Goal: Check status: Check status

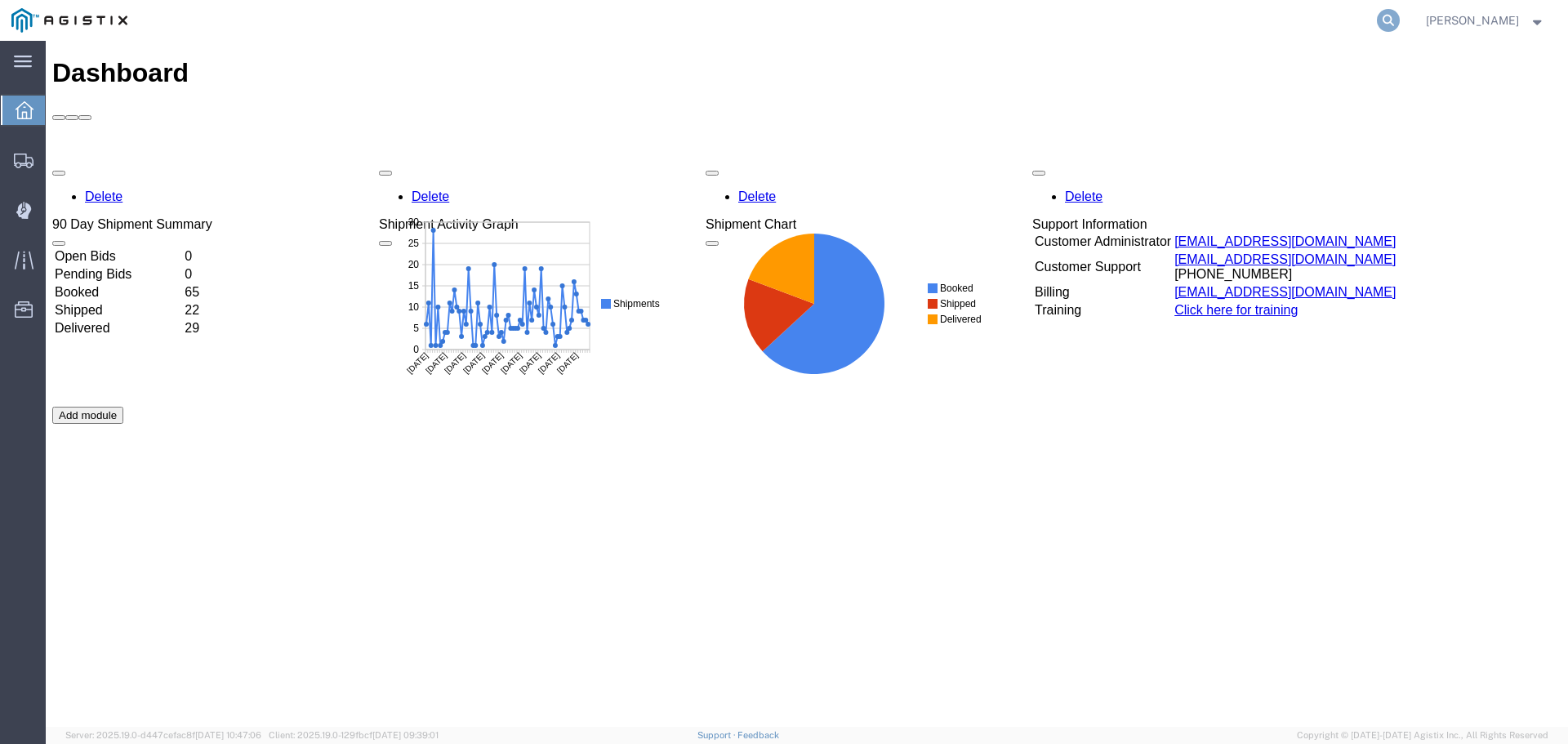
click at [1400, 29] on icon at bounding box center [1388, 20] width 23 height 23
type input "56456738"
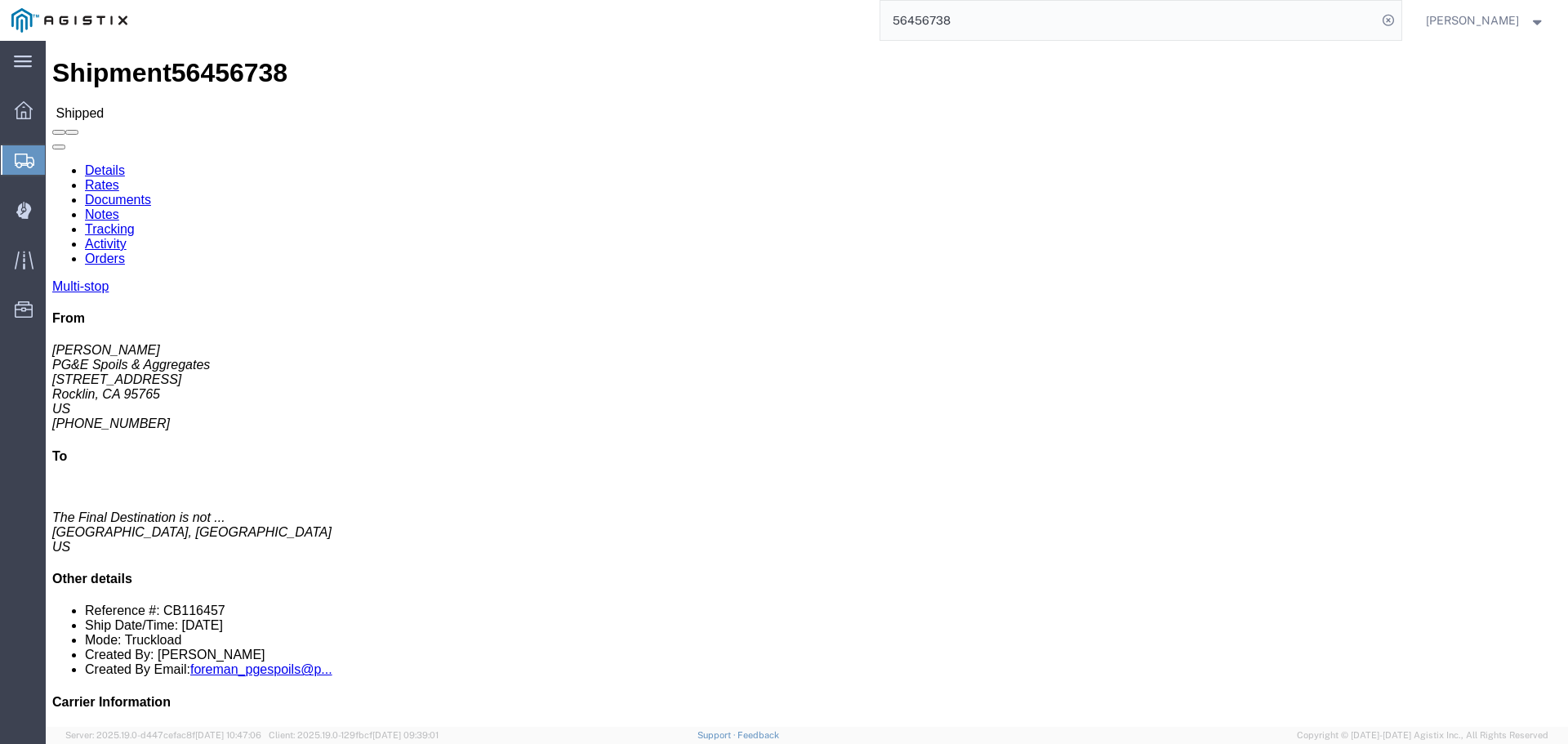
click link "Tracking"
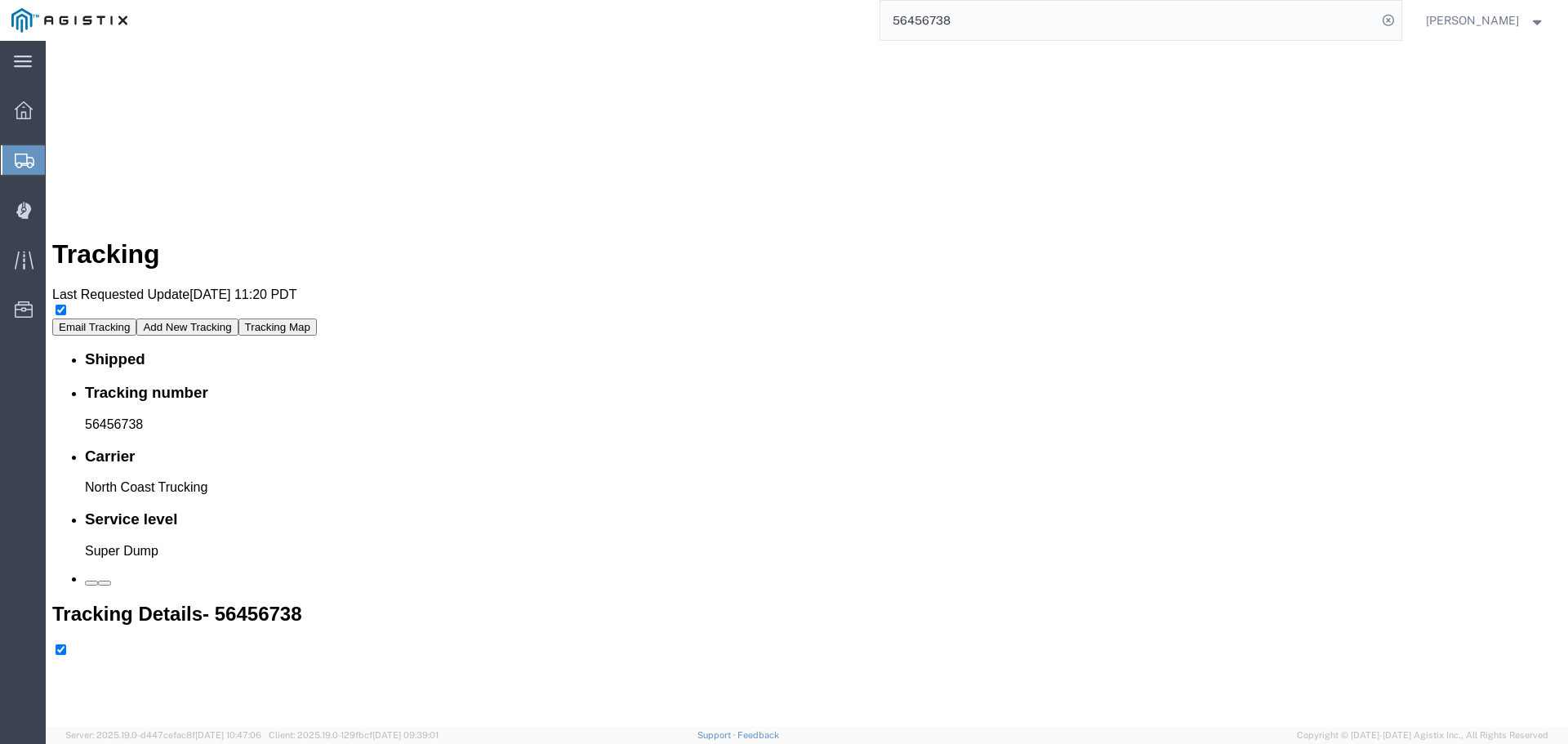
scroll to position [802, 0]
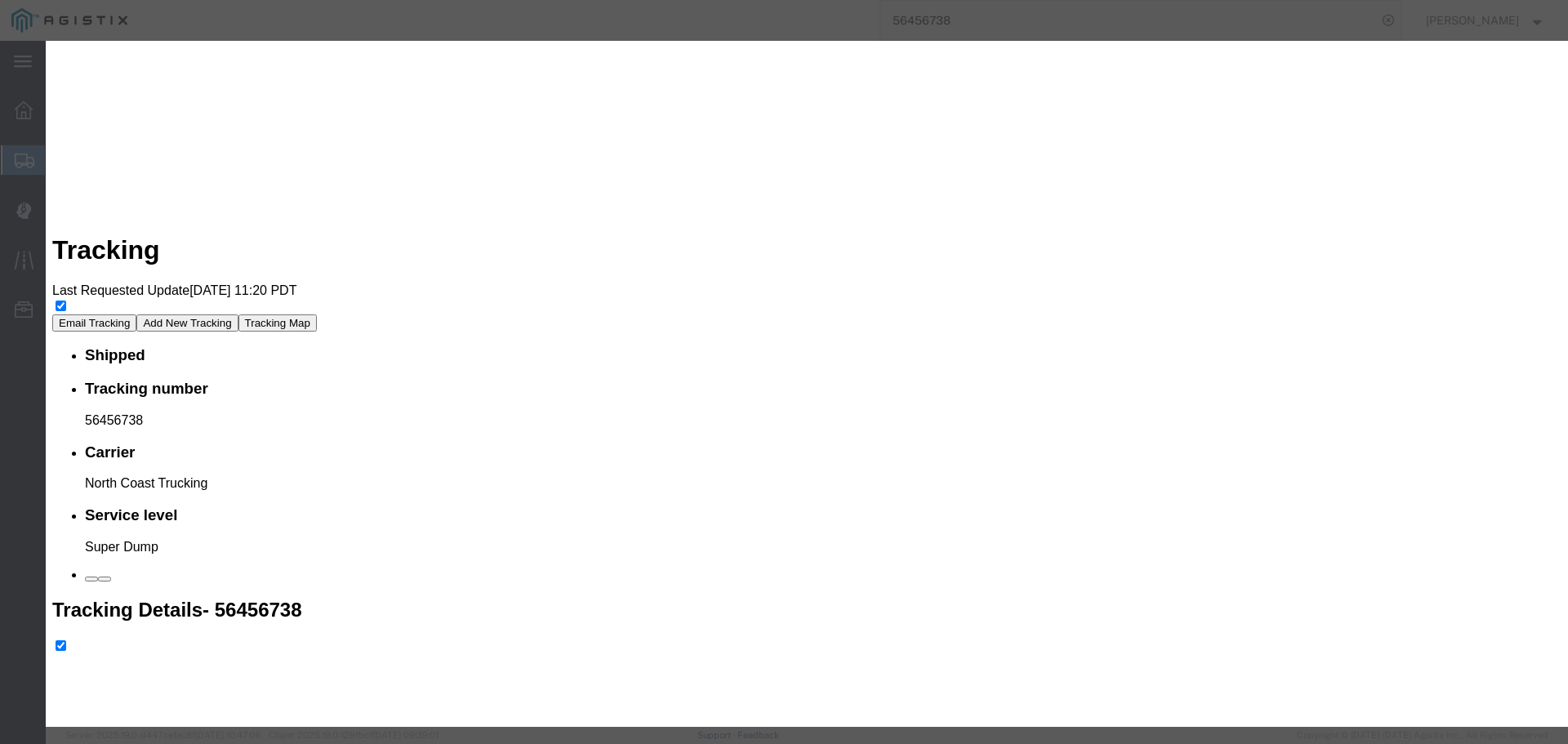
type input "7:00 AM"
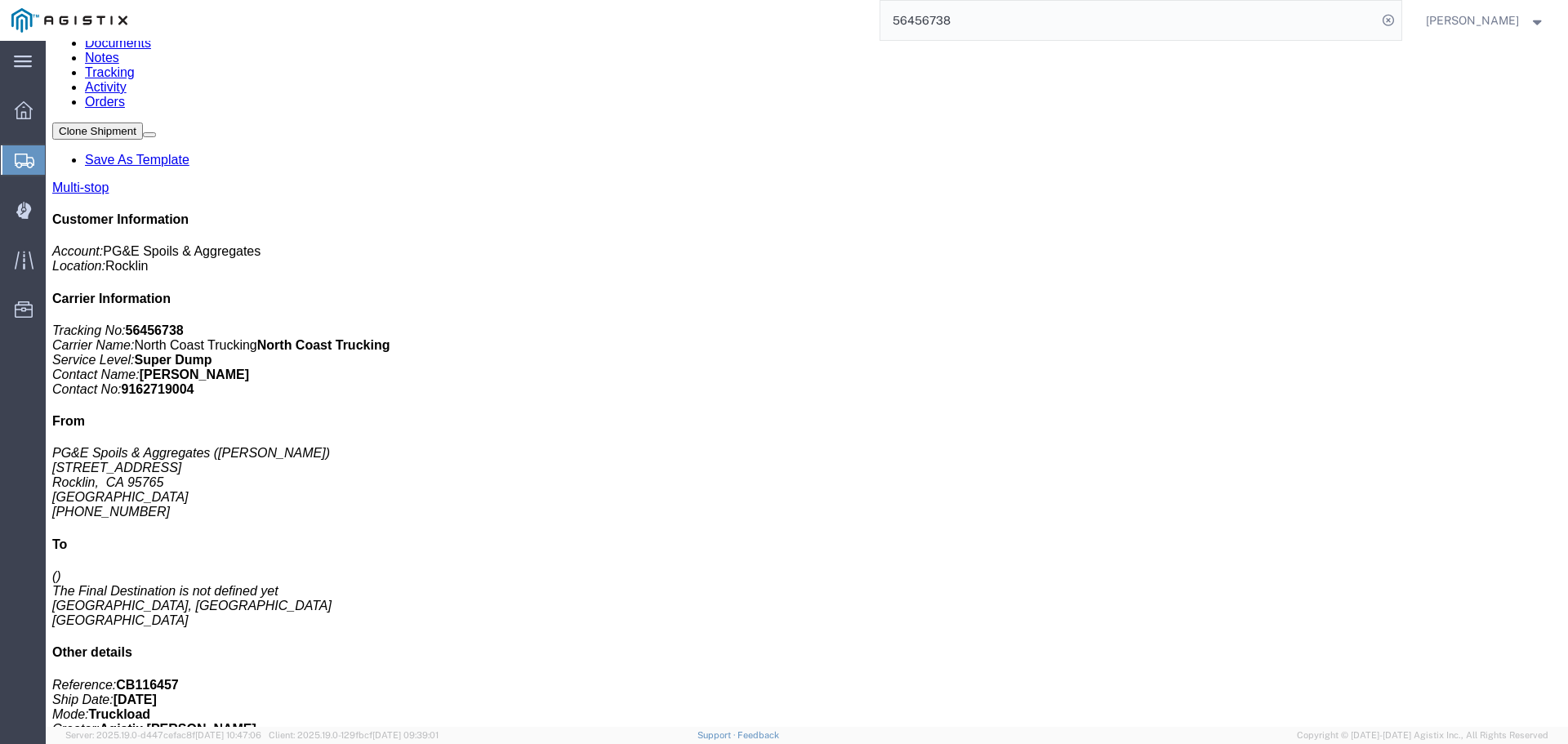
scroll to position [66, 0]
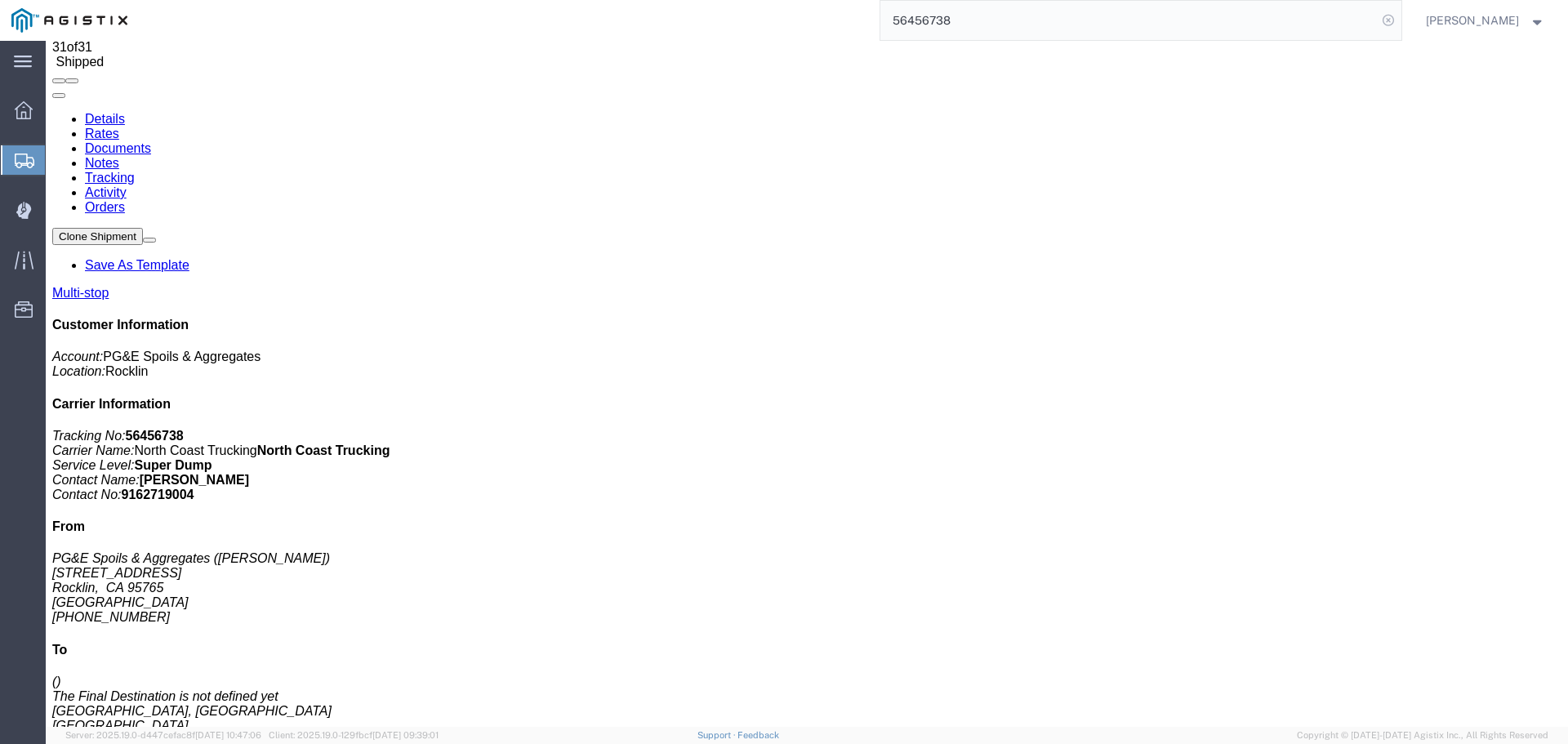
click at [1400, 23] on icon at bounding box center [1388, 20] width 23 height 23
click at [1397, 31] on form at bounding box center [1389, 20] width 26 height 41
click at [1400, 19] on icon at bounding box center [1388, 20] width 23 height 23
click at [1400, 9] on icon at bounding box center [1388, 20] width 23 height 23
click at [1405, 21] on icon at bounding box center [1388, 20] width 33 height 33
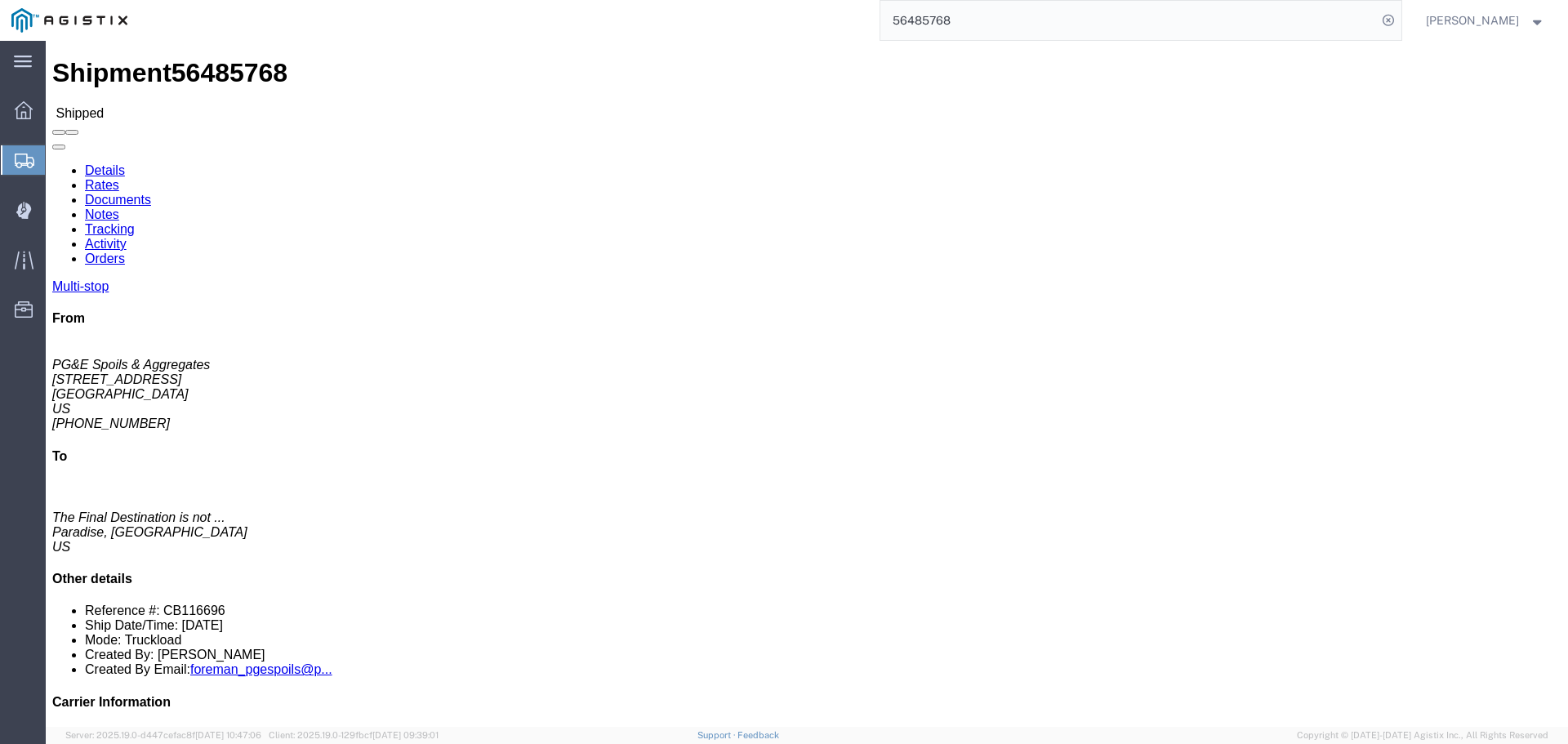
click link "Tracking"
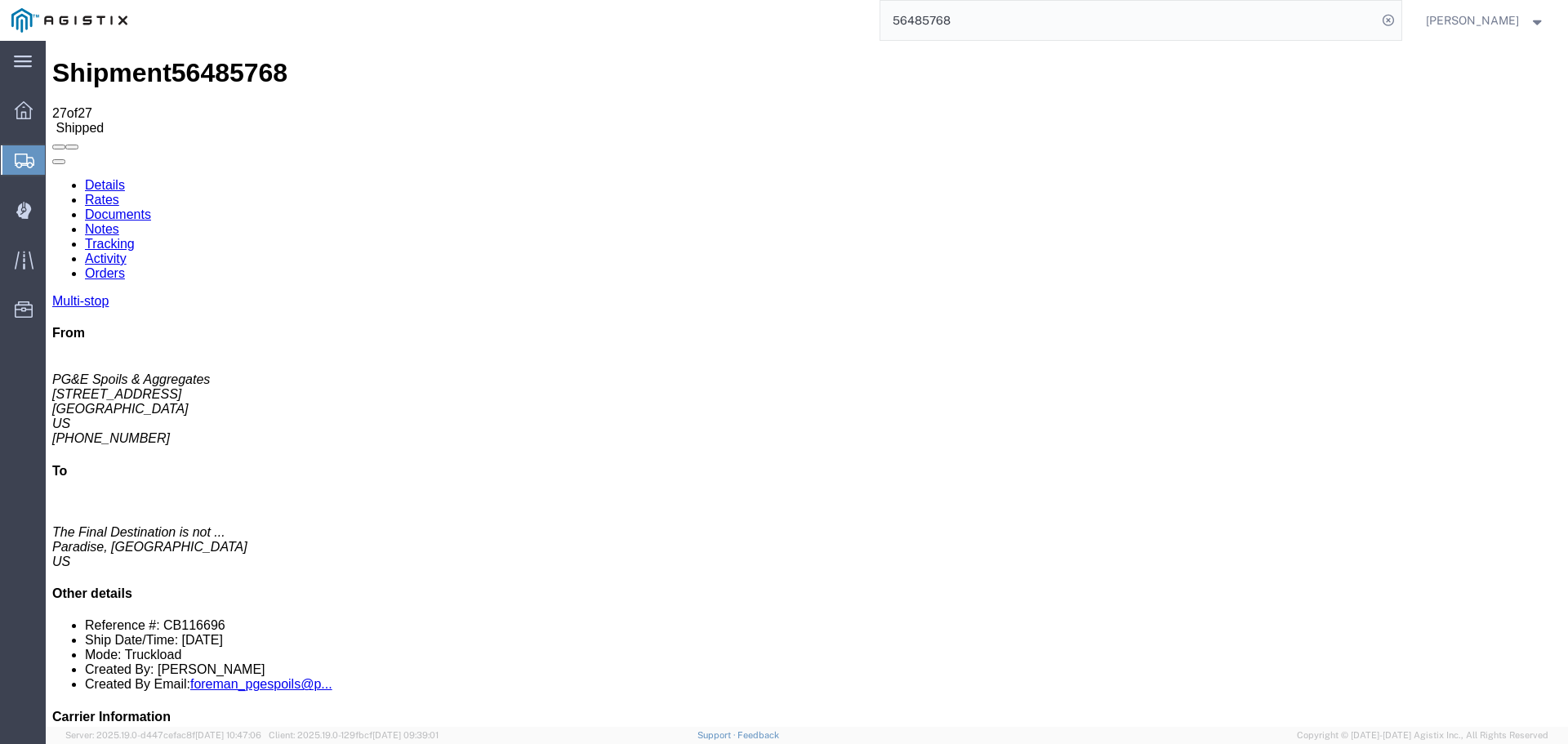
click at [1068, 24] on input "56485768" at bounding box center [1129, 20] width 496 height 39
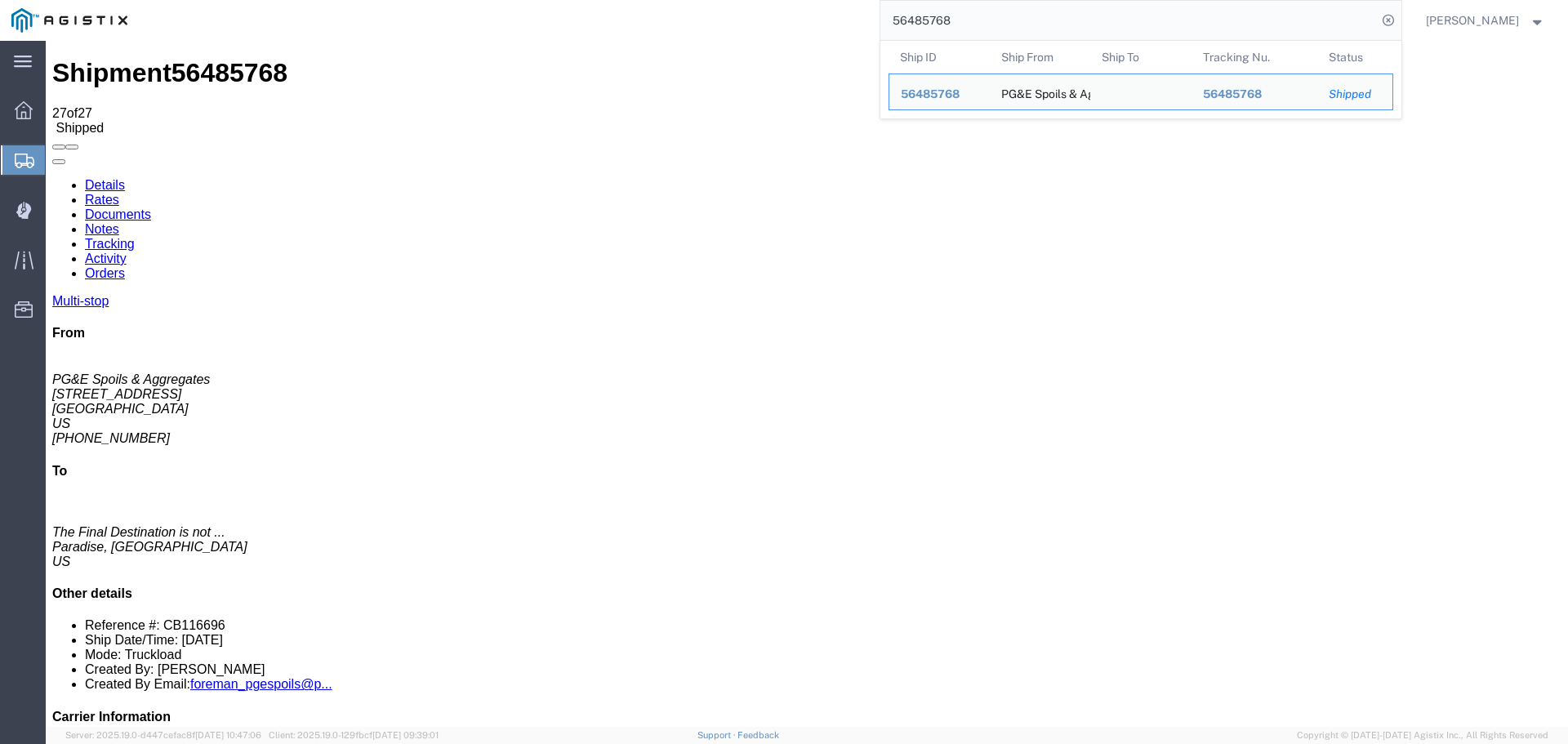
click at [1067, 24] on input "56485768" at bounding box center [1129, 20] width 496 height 39
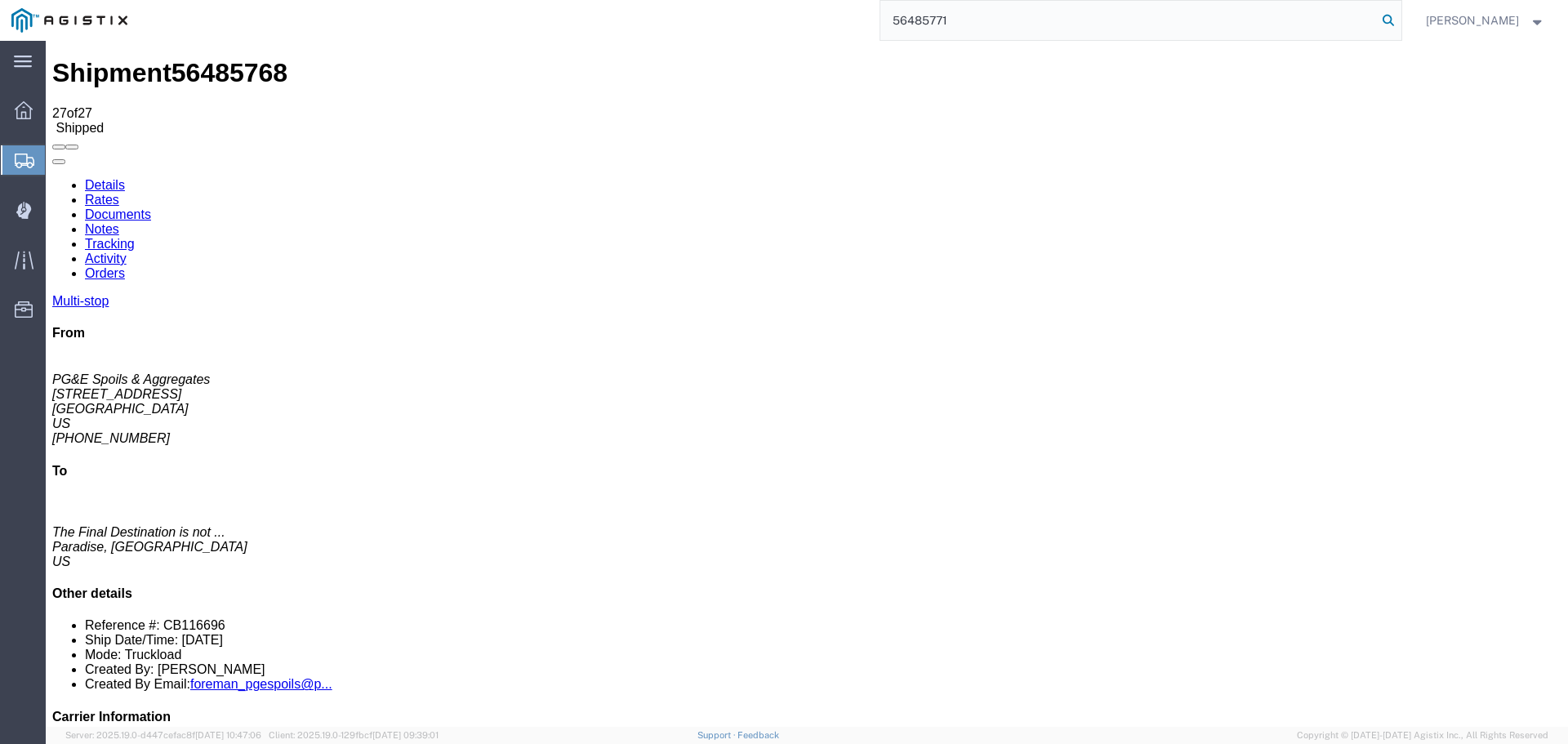
click at [1400, 18] on icon at bounding box center [1388, 20] width 23 height 23
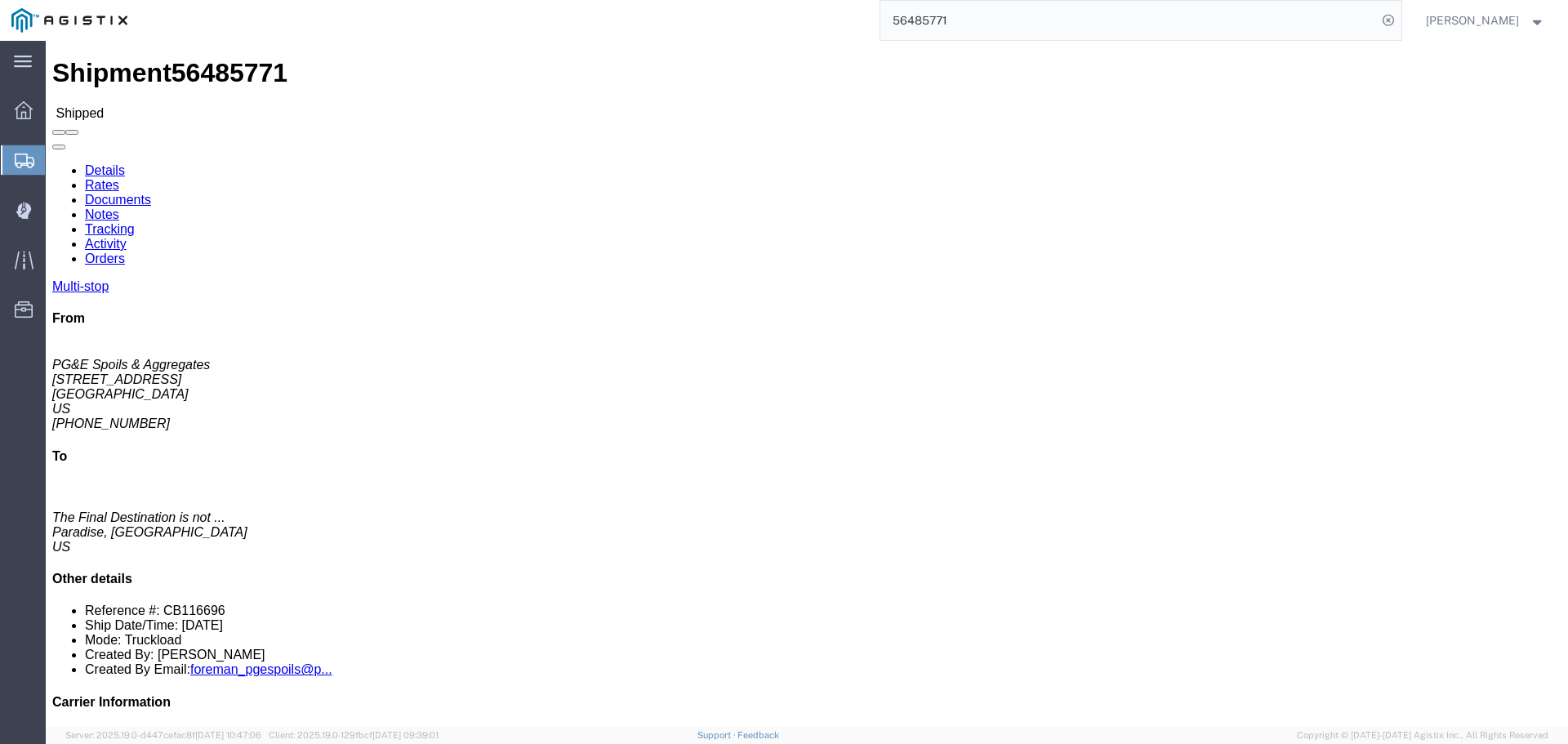
click link "Documents"
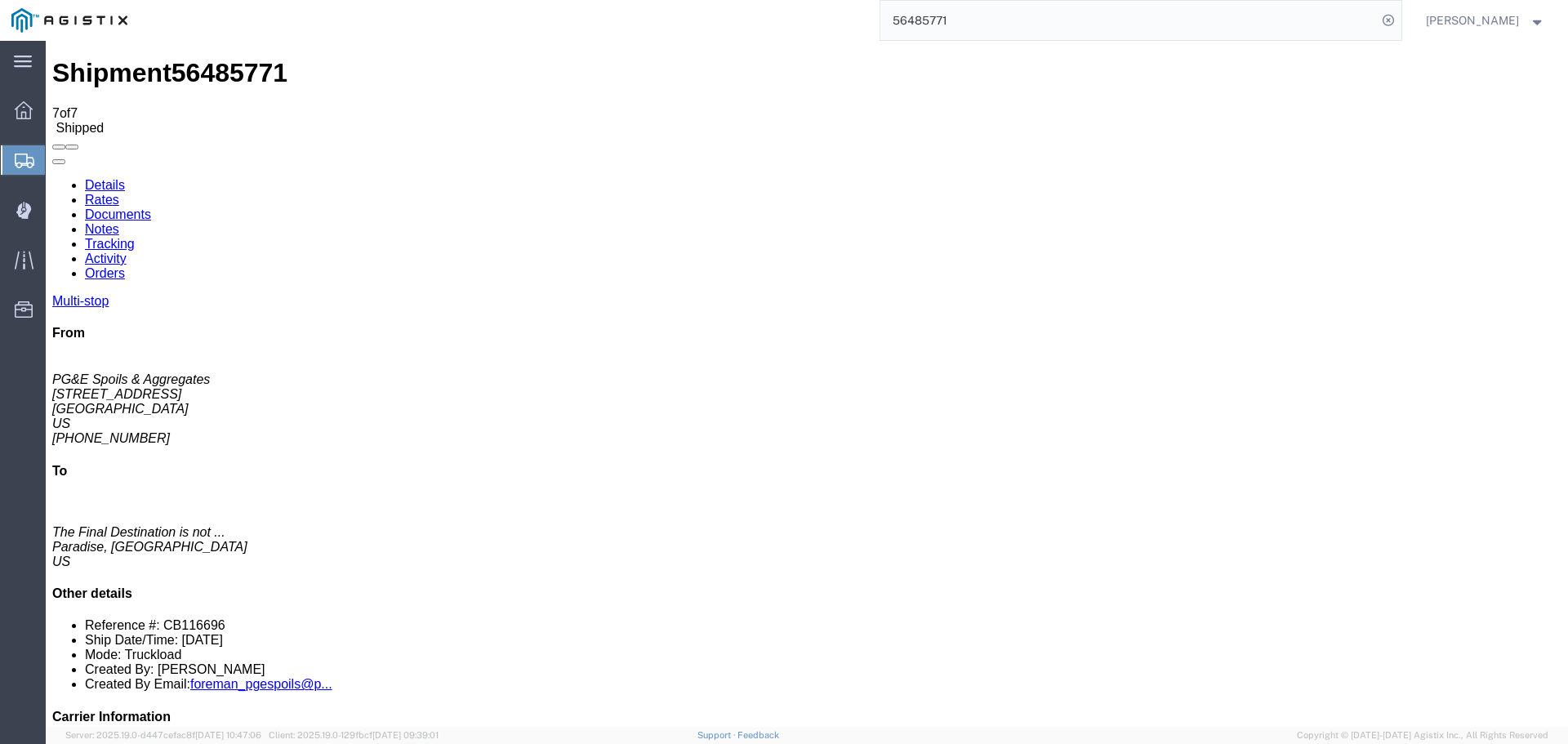
click at [120, 222] on link "Notes" at bounding box center [102, 229] width 34 height 14
click at [135, 237] on link "Tracking" at bounding box center [110, 243] width 50 height 14
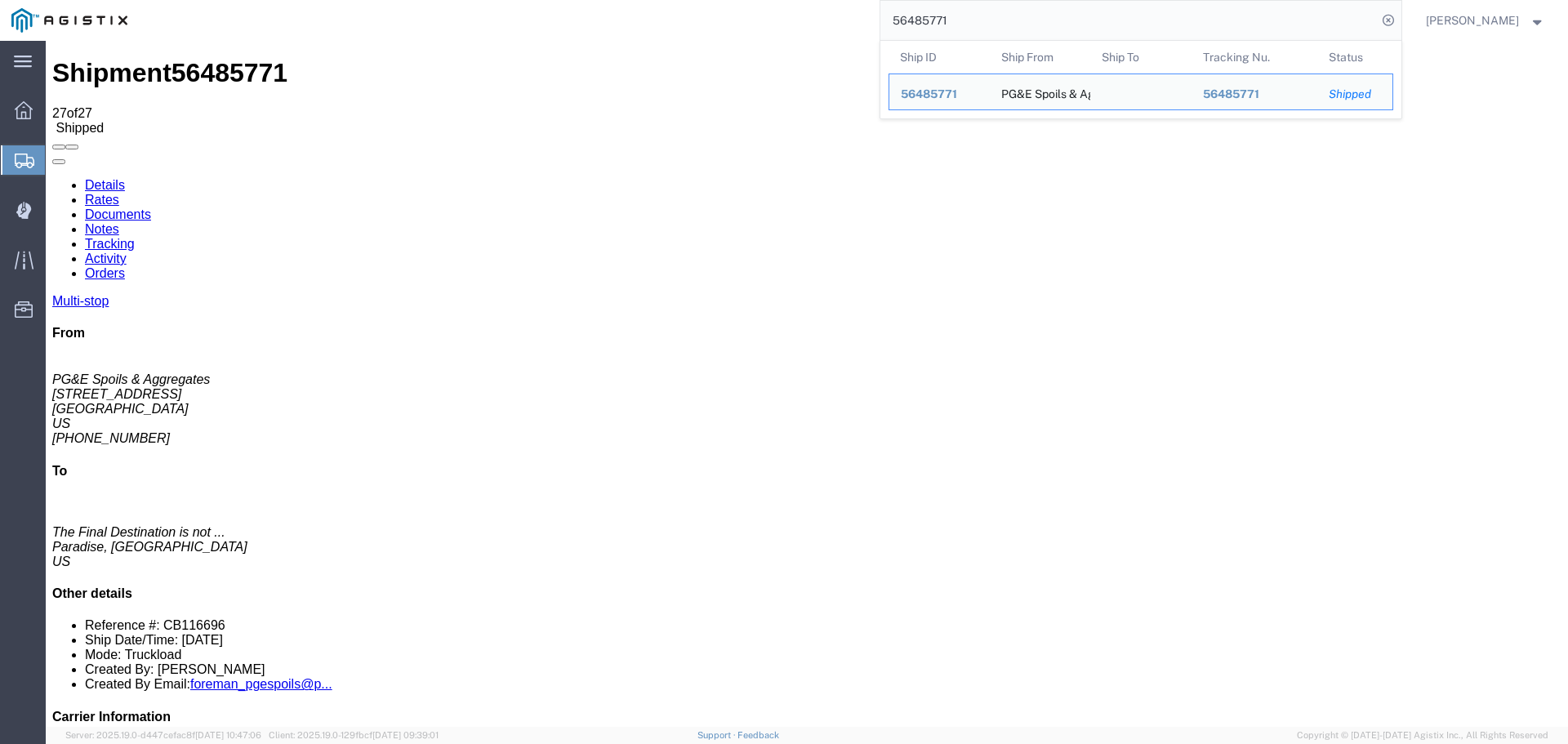
drag, startPoint x: 1174, startPoint y: 59, endPoint x: 746, endPoint y: 57, distance: 428.0
type input "5"
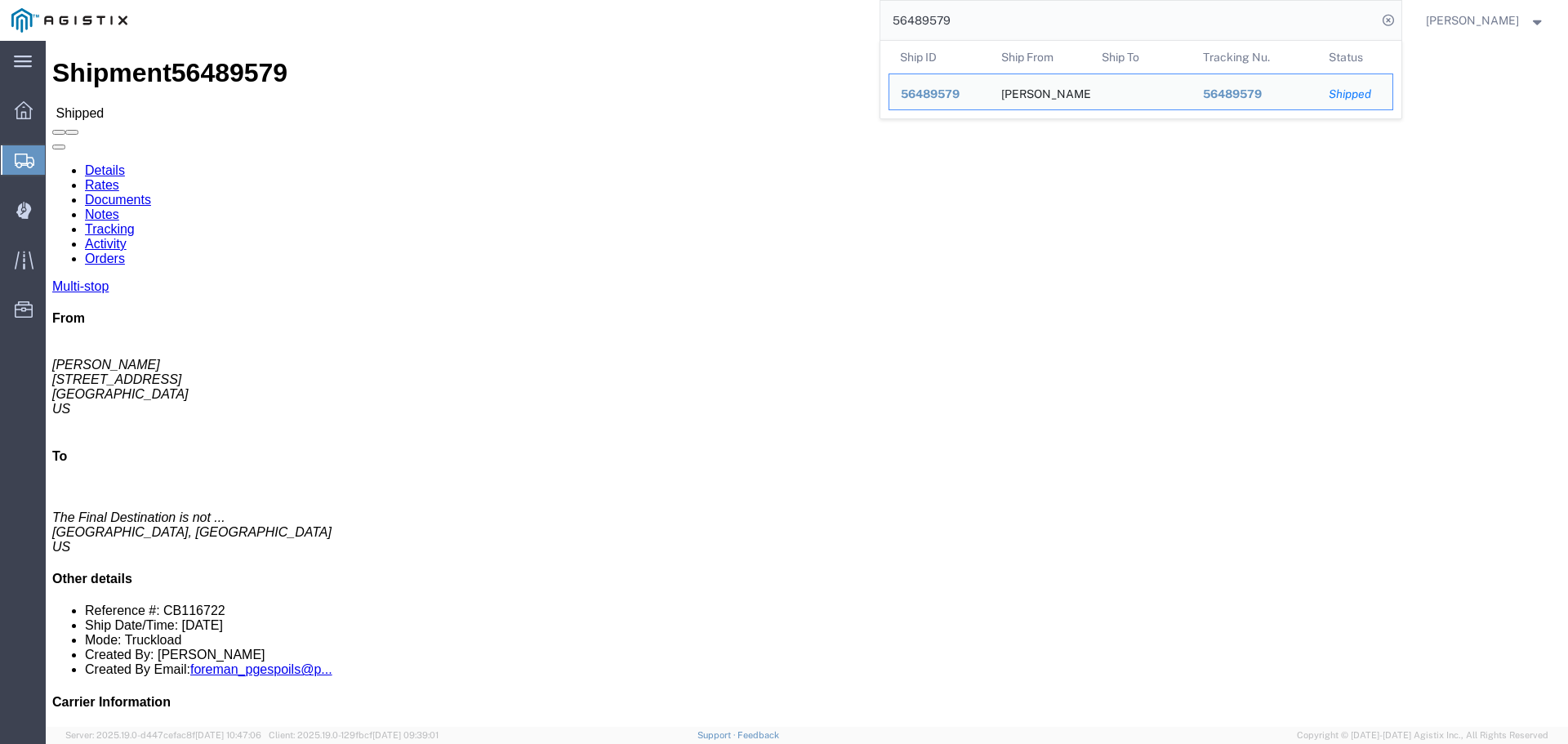
click link "Tracking"
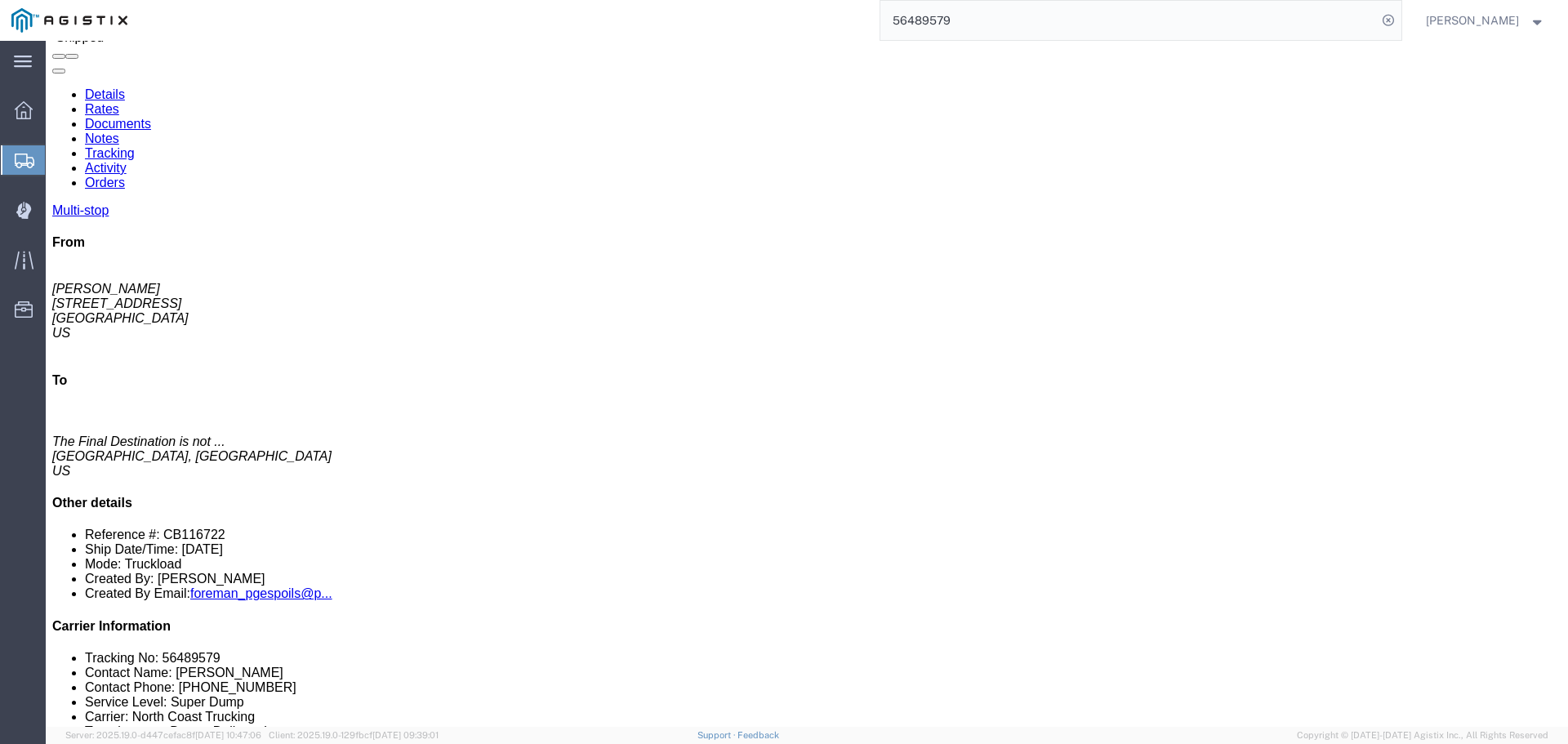
scroll to position [63, 0]
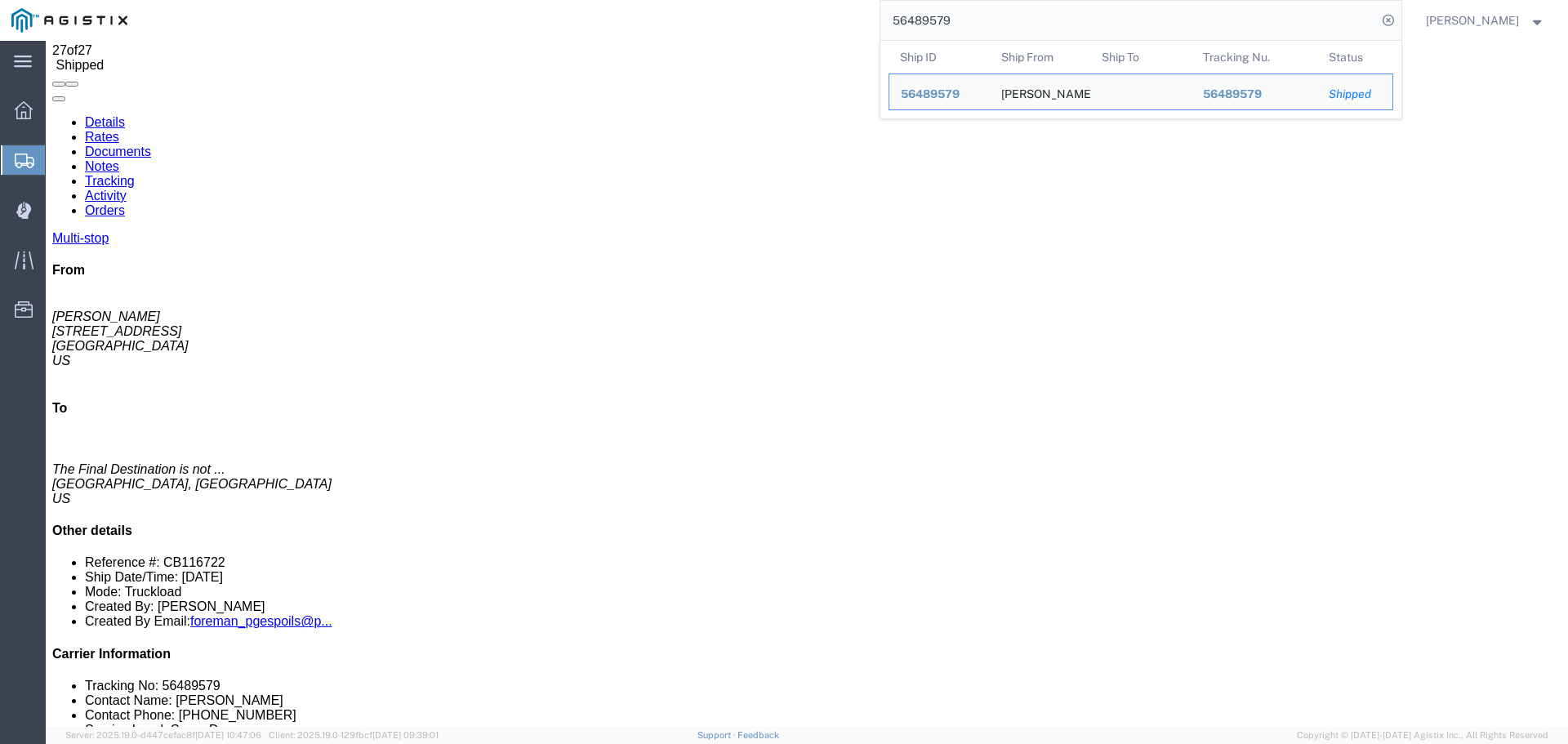
drag, startPoint x: 1018, startPoint y: 10, endPoint x: 847, endPoint y: 28, distance: 171.9
click at [847, 28] on div "56489579 Ship ID Ship From Ship To Tracking Nu. Status Ship ID 56489579 Ship Fr…" at bounding box center [770, 20] width 1263 height 41
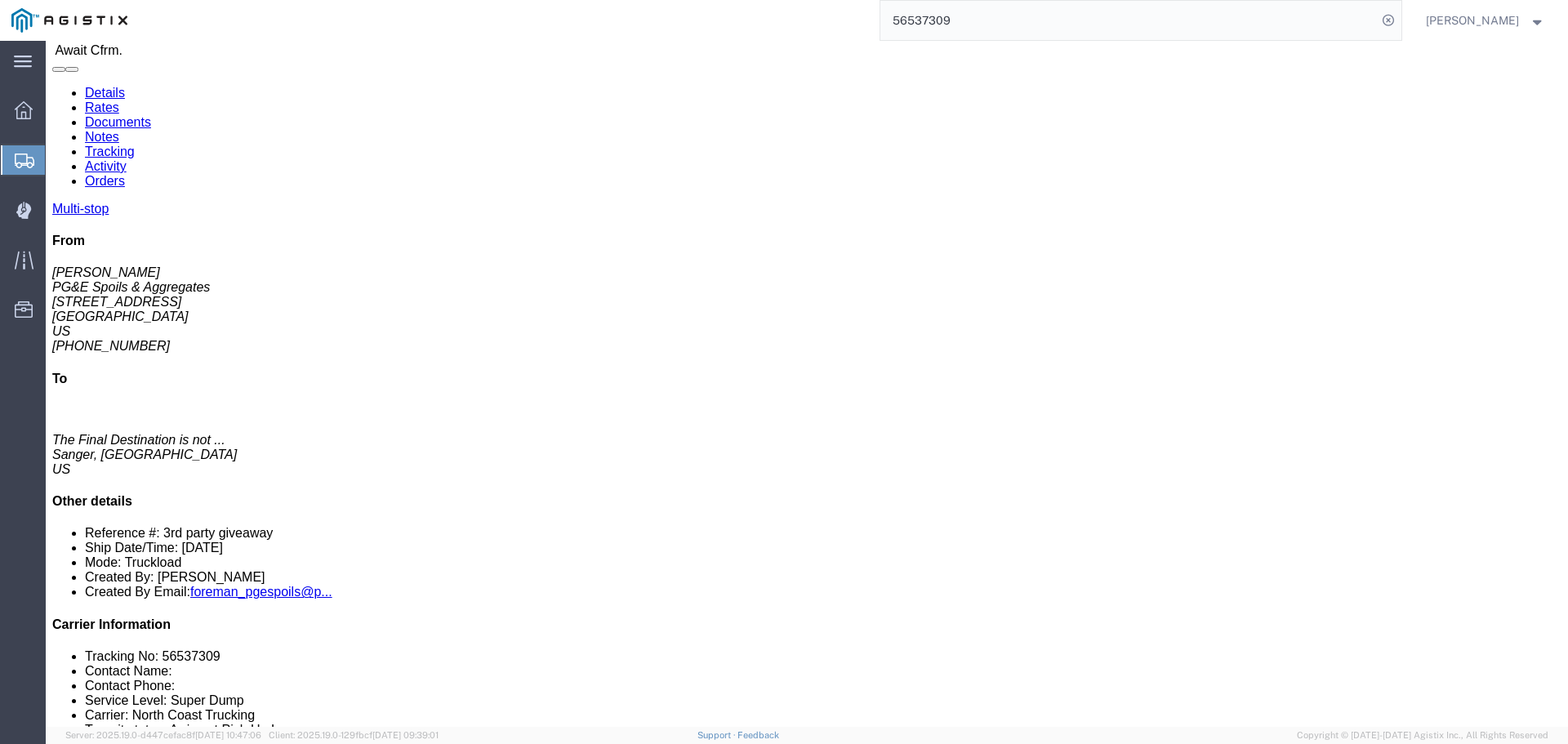
click link "Tracking"
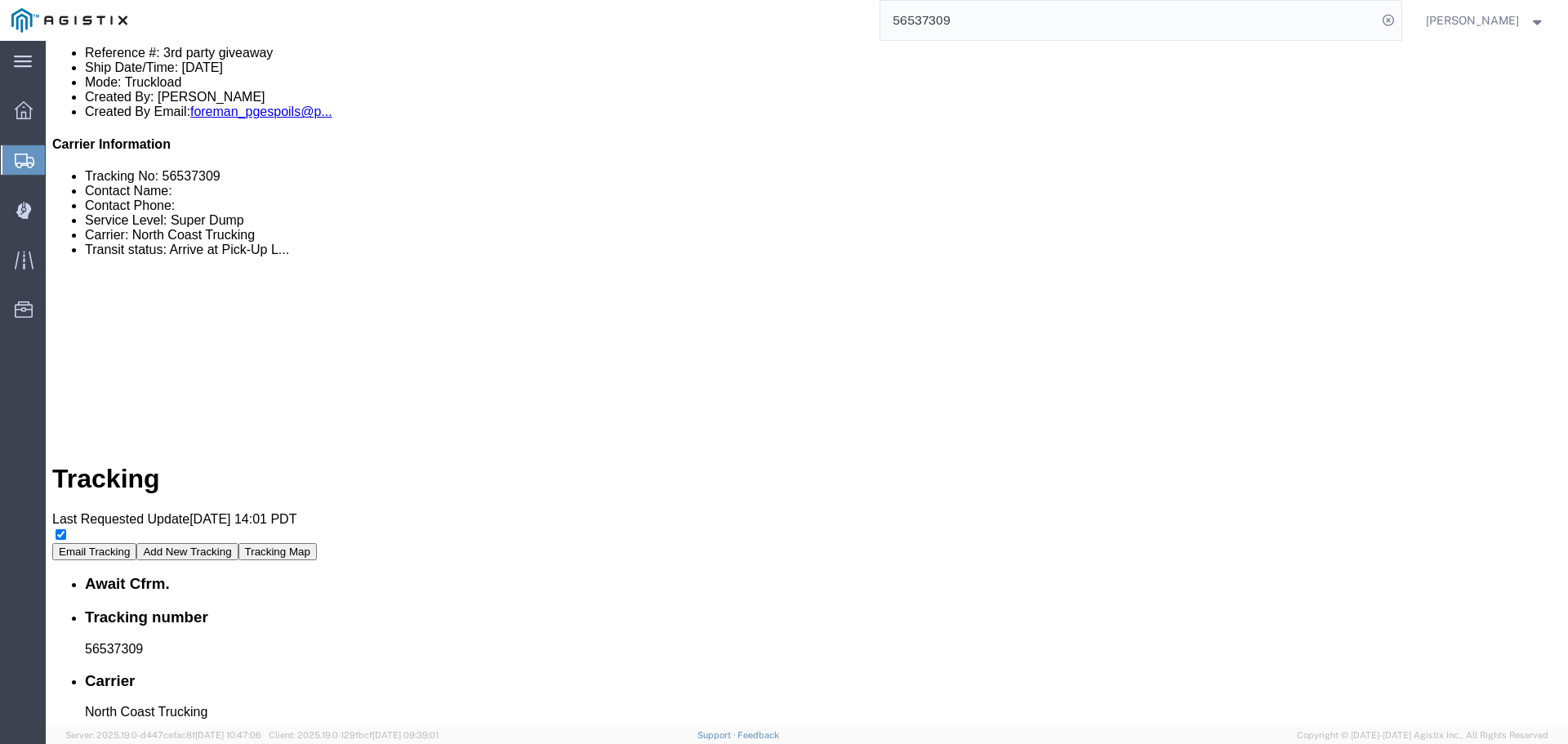
scroll to position [676, 0]
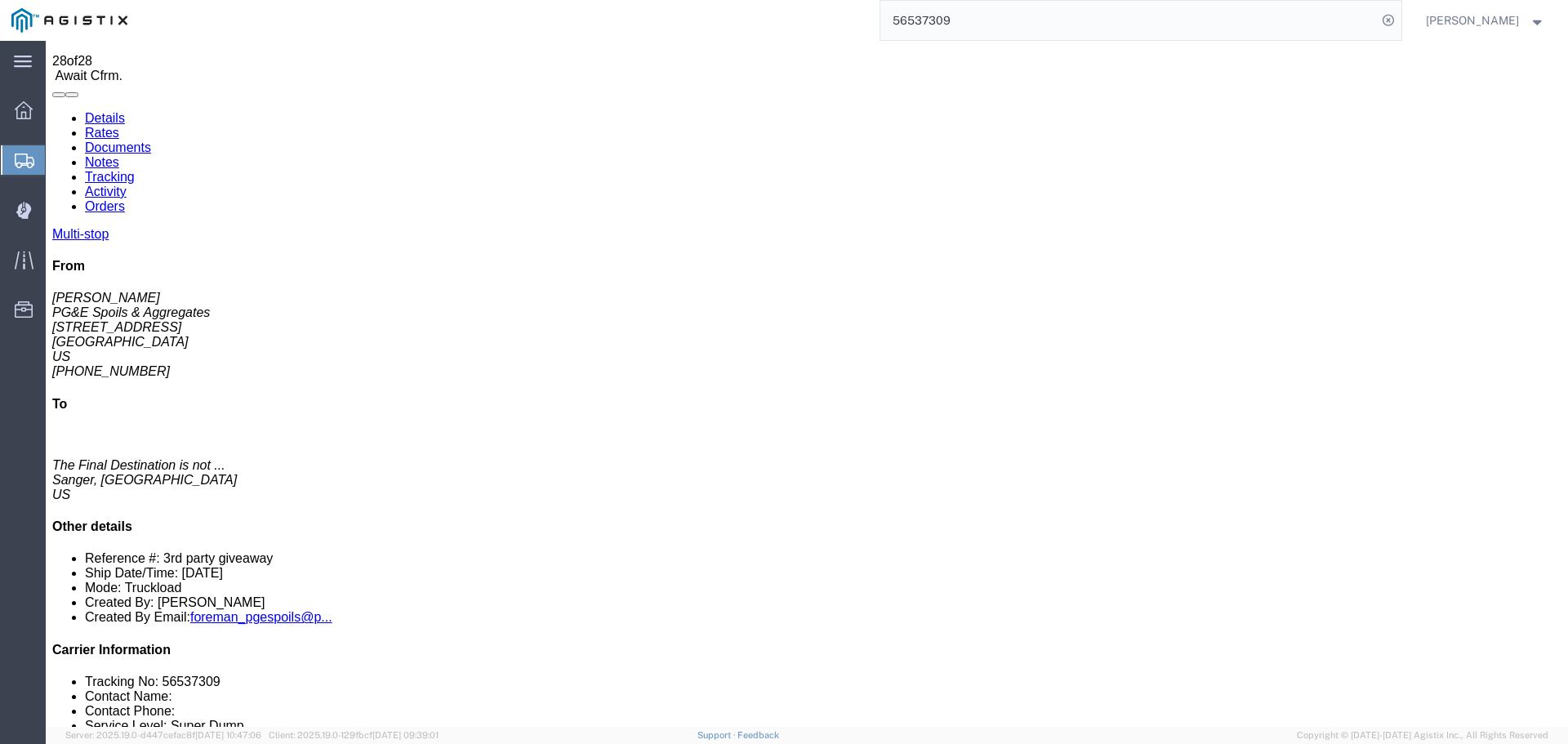
scroll to position [0, 0]
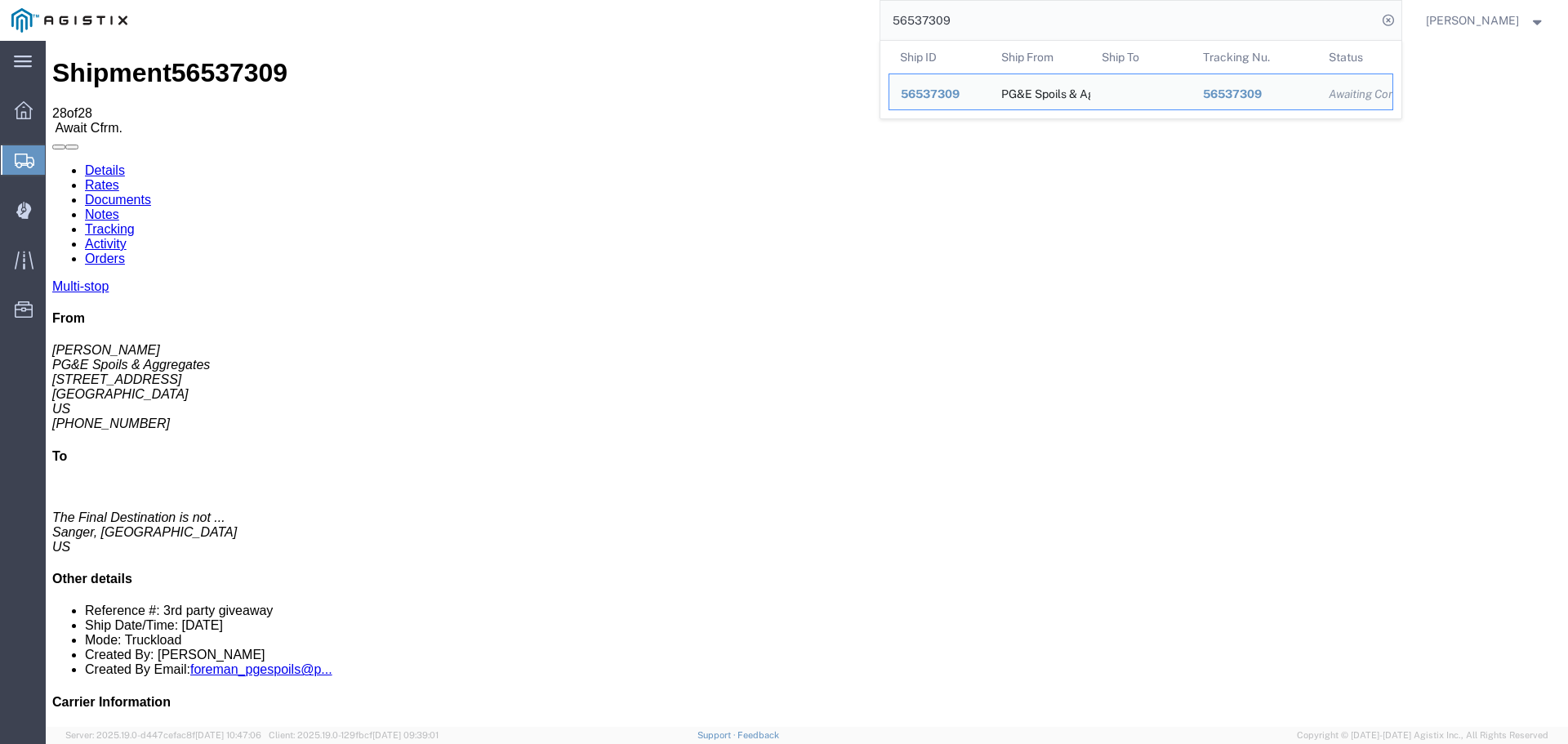
click at [1039, 22] on input "56537309" at bounding box center [1129, 20] width 496 height 39
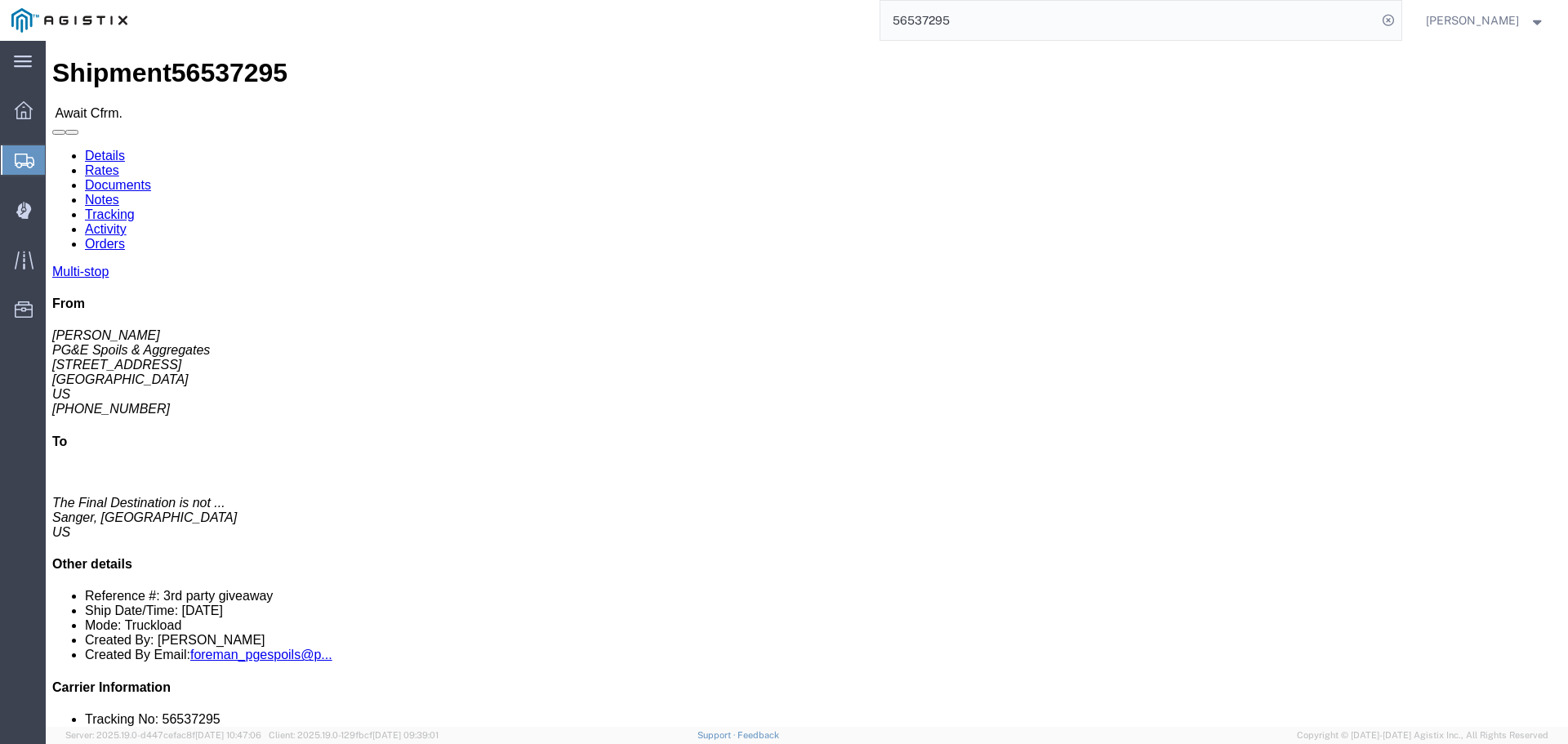
click link "Tracking"
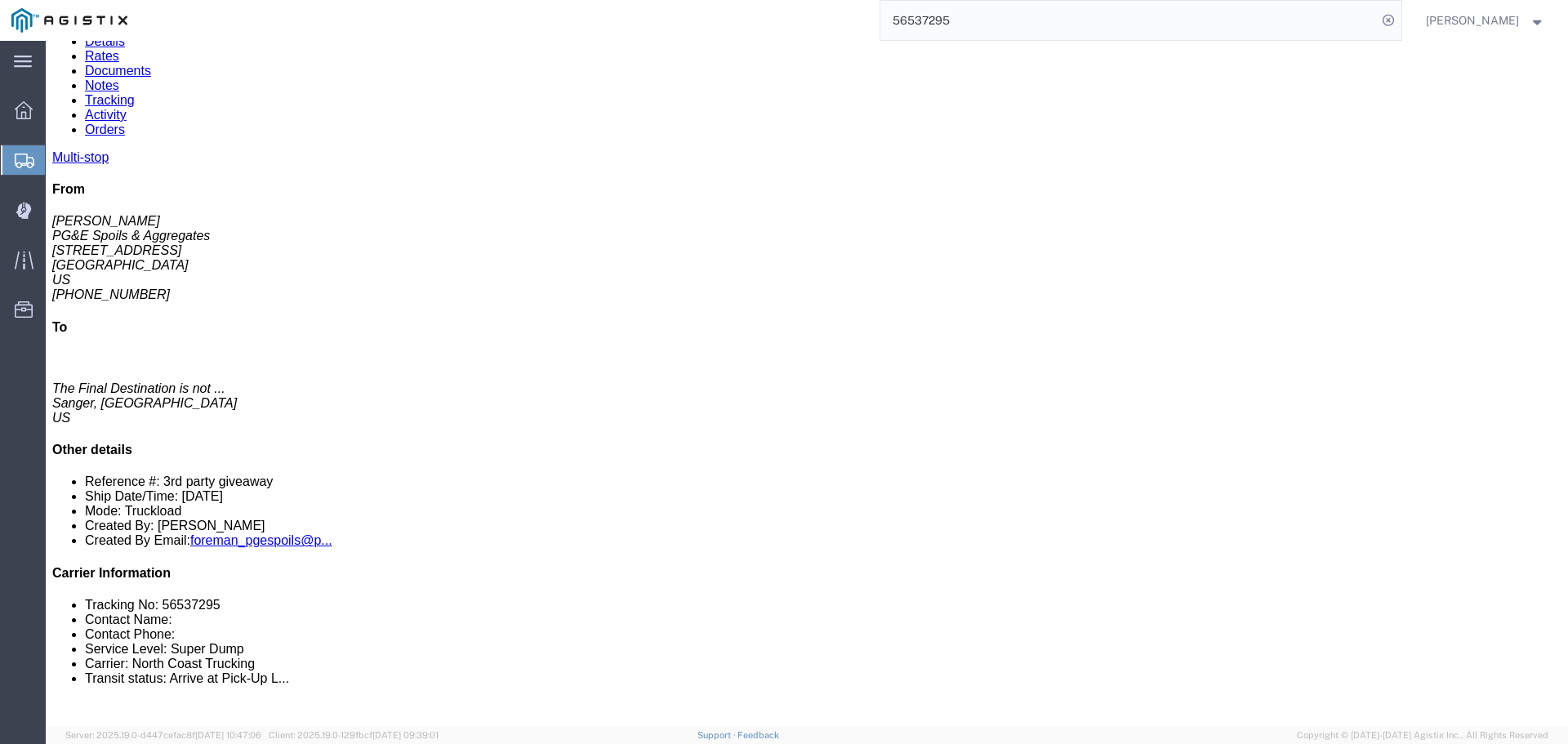
scroll to position [101, 0]
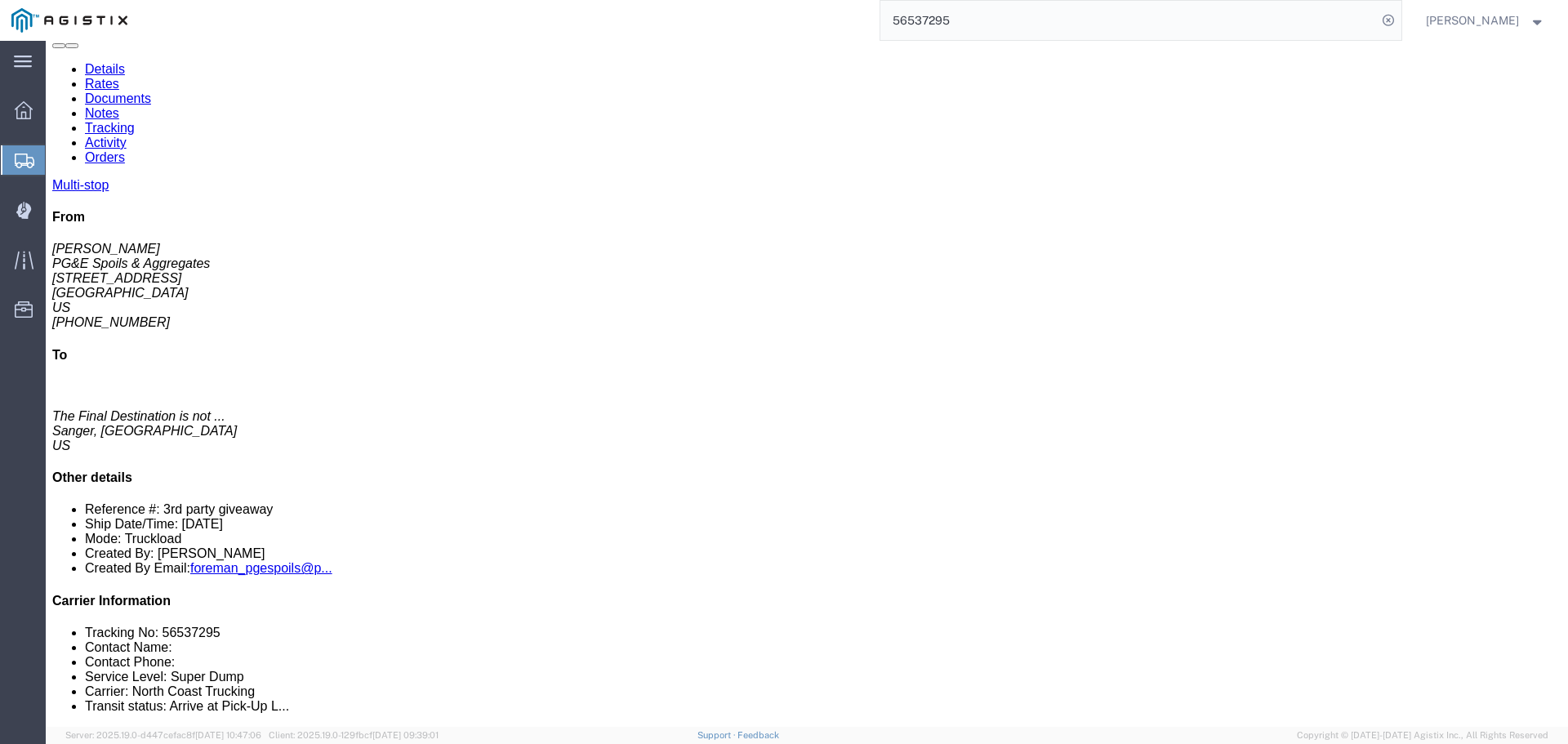
click at [85, 121] on link "Tracking" at bounding box center [110, 128] width 50 height 14
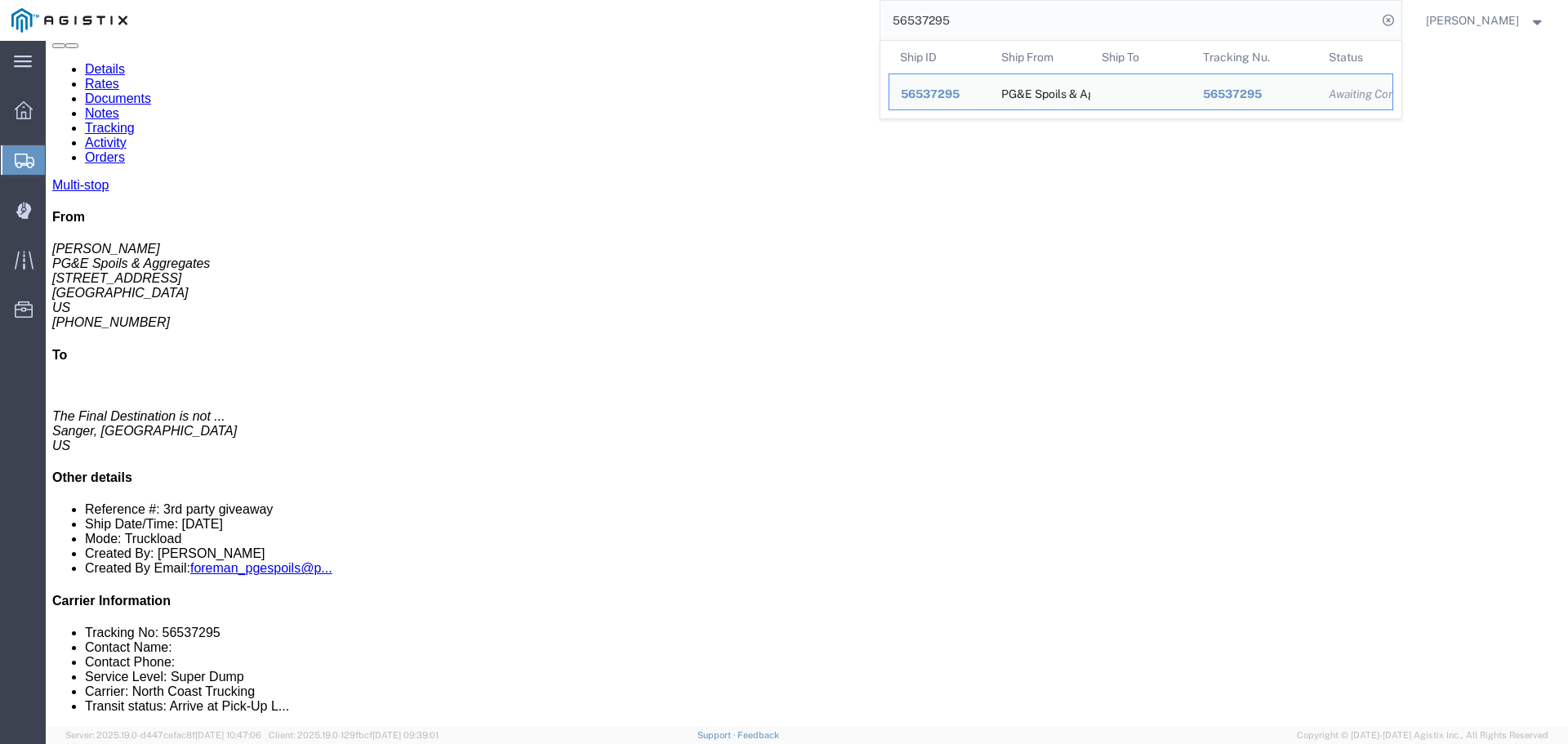
drag, startPoint x: 1028, startPoint y: 62, endPoint x: 663, endPoint y: 63, distance: 365.0
click at [996, 16] on input "56537295" at bounding box center [1129, 20] width 496 height 39
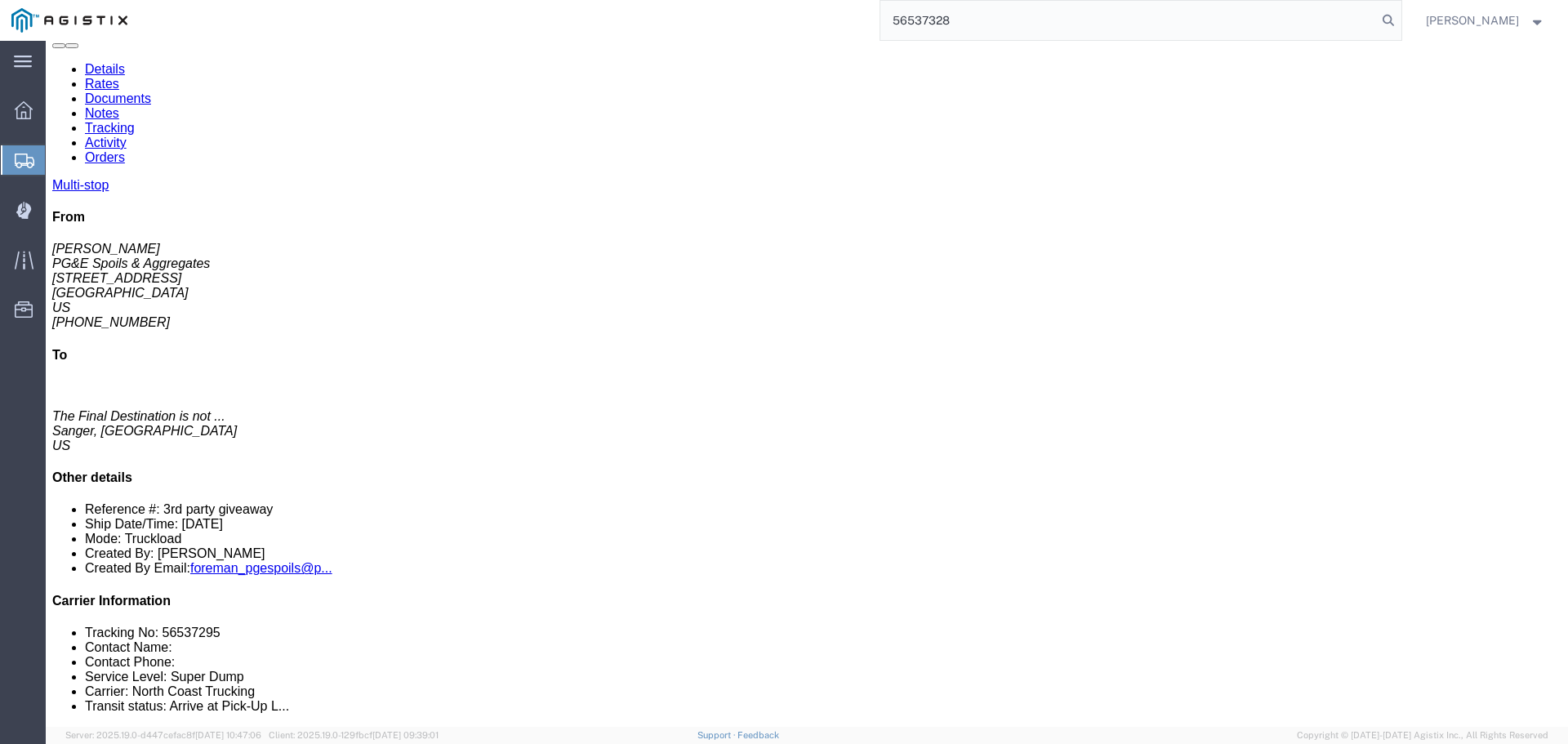
type input "56537328"
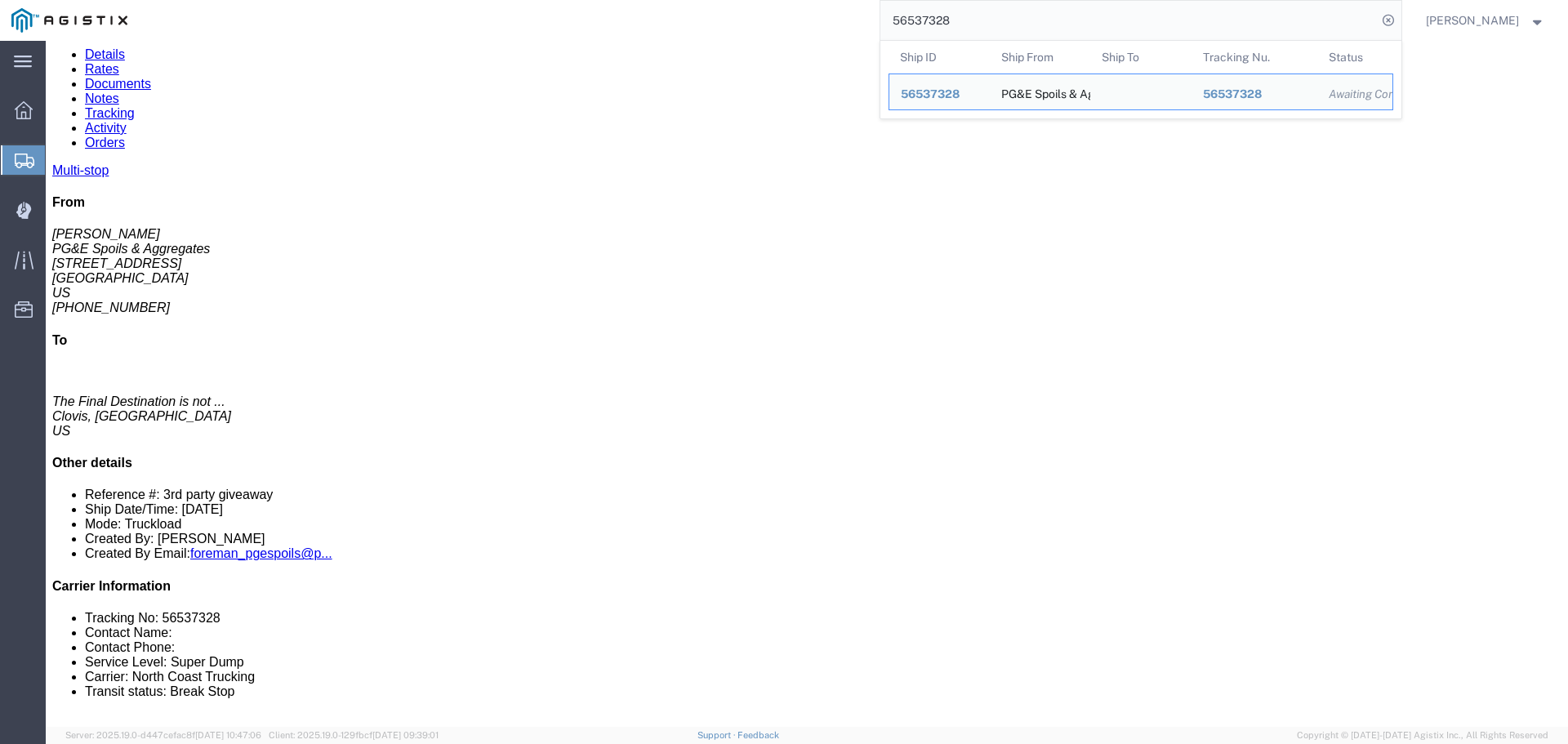
click link "Tracking"
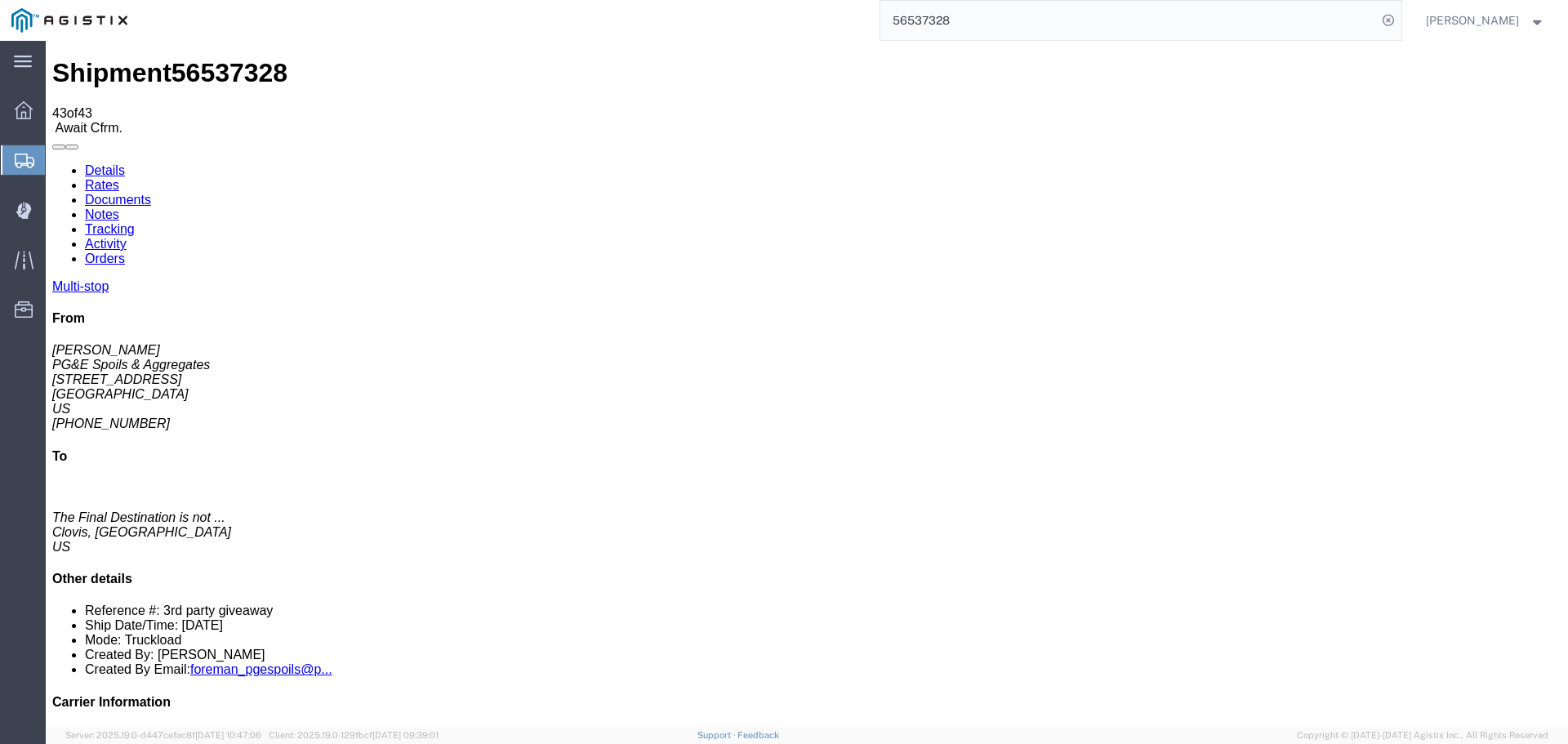
click at [1323, 17] on input "56537328" at bounding box center [1129, 20] width 496 height 39
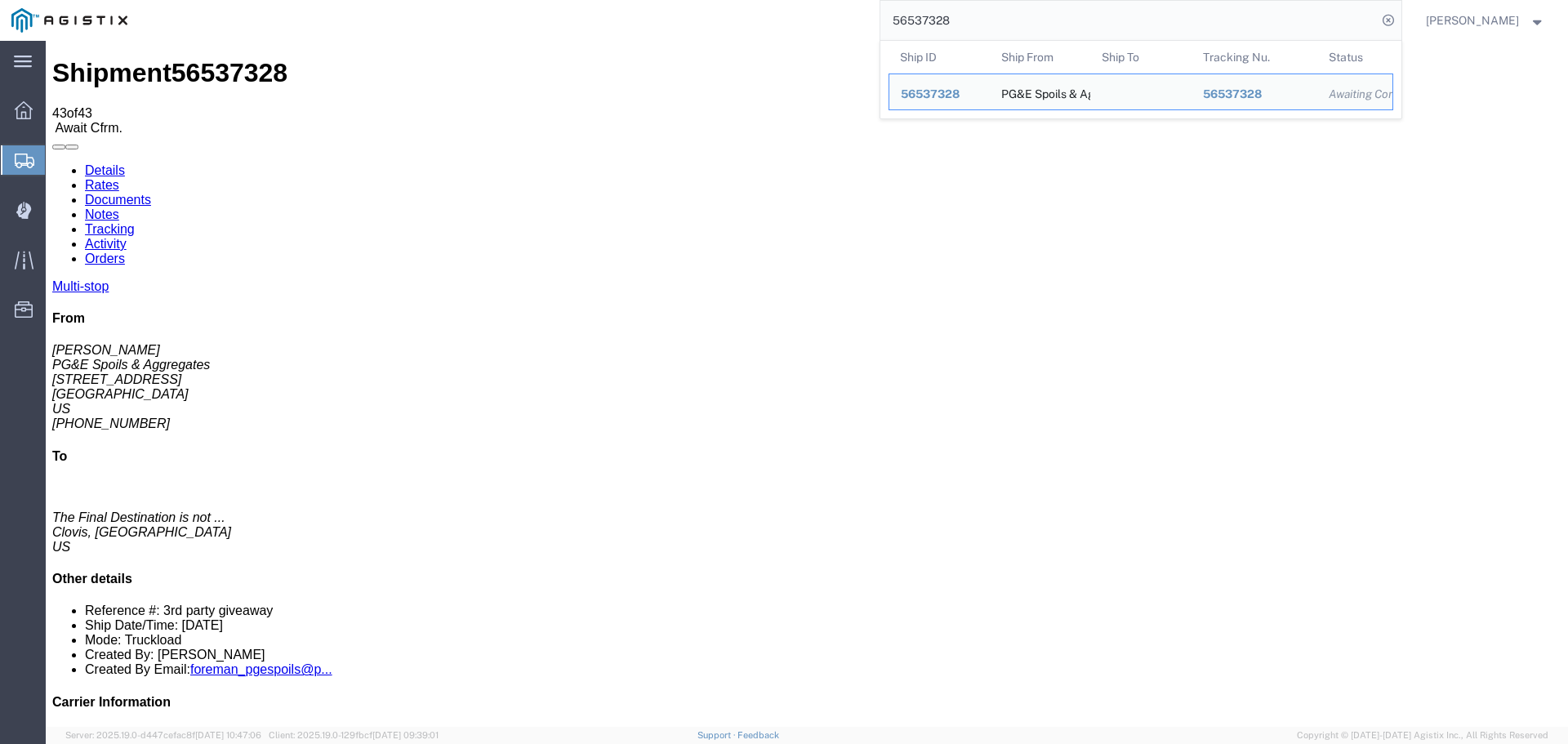
drag, startPoint x: 965, startPoint y: 21, endPoint x: 806, endPoint y: 21, distance: 159.0
click at [806, 21] on div "56537328 Ship ID Ship From Ship To Tracking Nu. Status Ship ID 56537328 Ship Fr…" at bounding box center [770, 20] width 1263 height 41
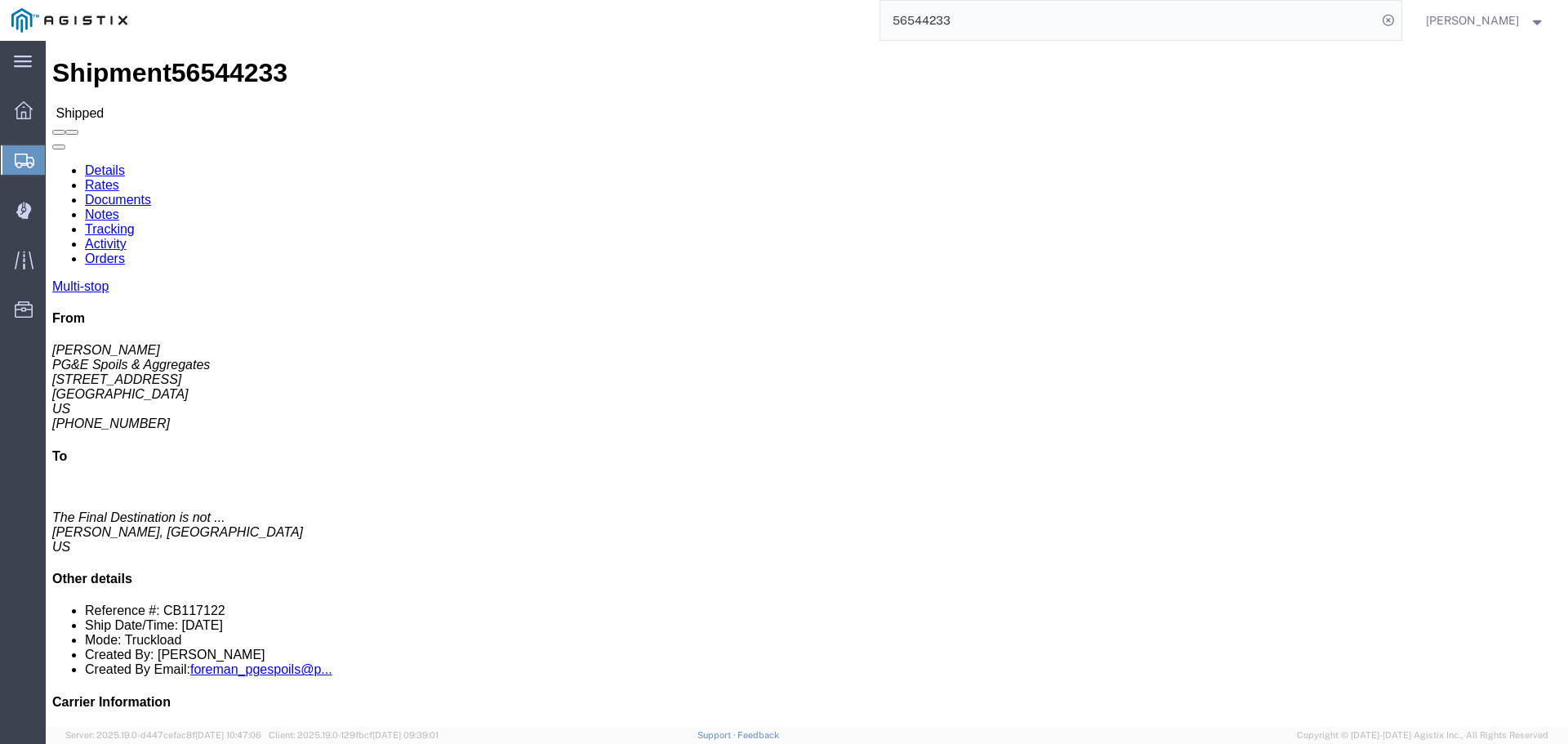
click at [1351, 20] on input "56544233" at bounding box center [1129, 20] width 496 height 39
click div "Leg 1 - Truckload Vehicle 1: Super Dump Number of trucks: 1"
click link "Tracking"
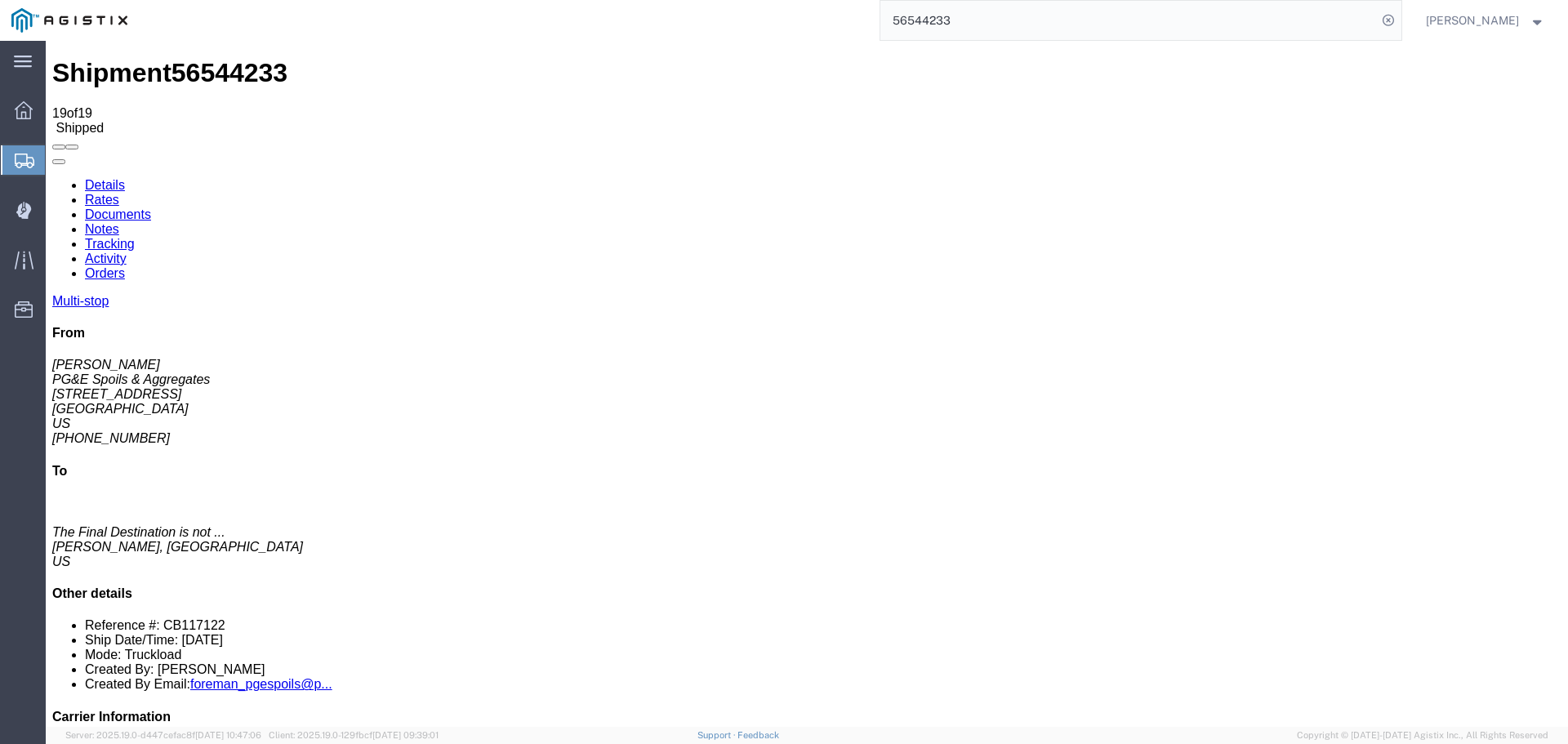
drag, startPoint x: 164, startPoint y: 206, endPoint x: 248, endPoint y: 197, distance: 84.5
click at [1050, 12] on input "56544233" at bounding box center [1129, 20] width 496 height 39
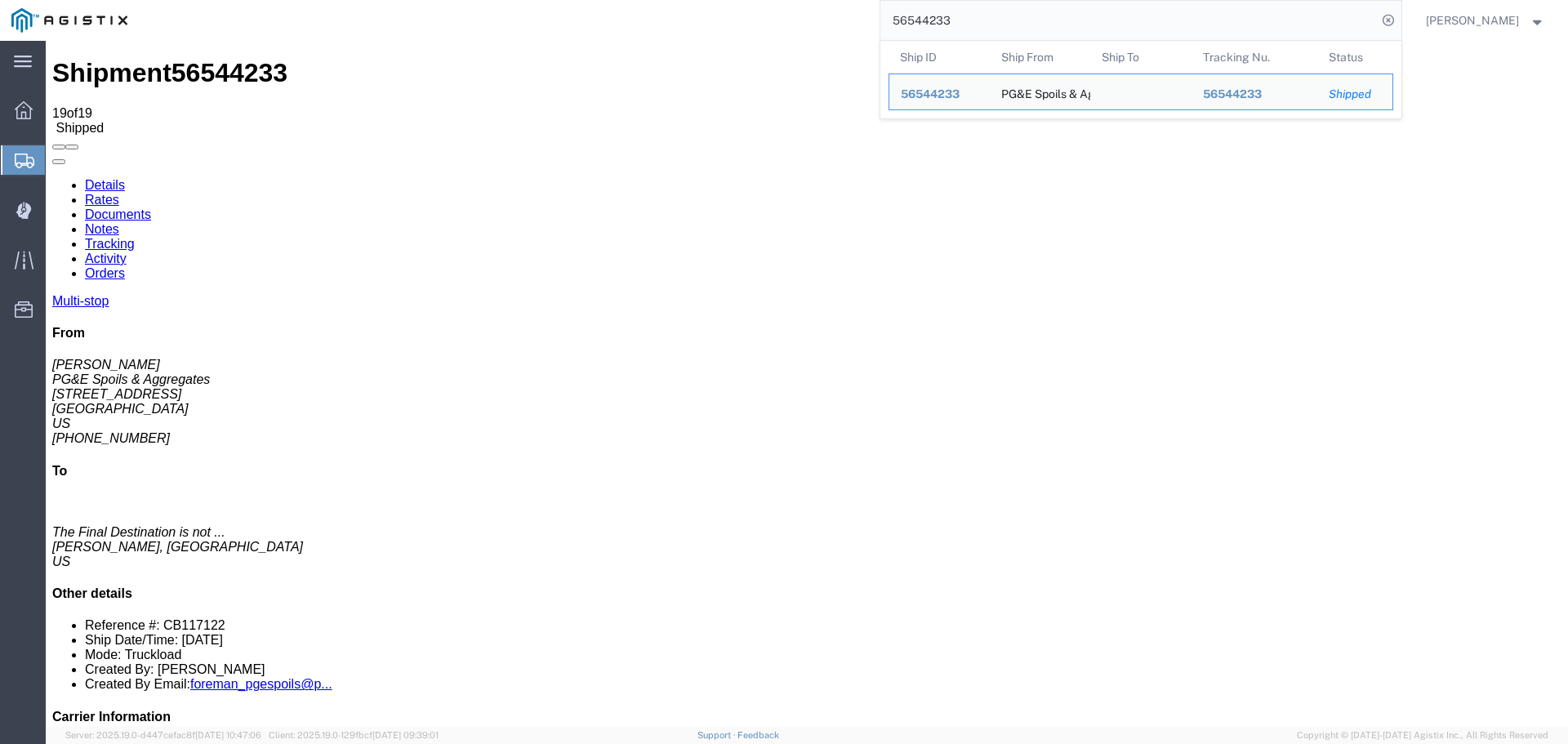
click at [1041, 4] on input "56544233" at bounding box center [1129, 20] width 496 height 39
click at [1029, 22] on input "56544233" at bounding box center [1129, 20] width 496 height 39
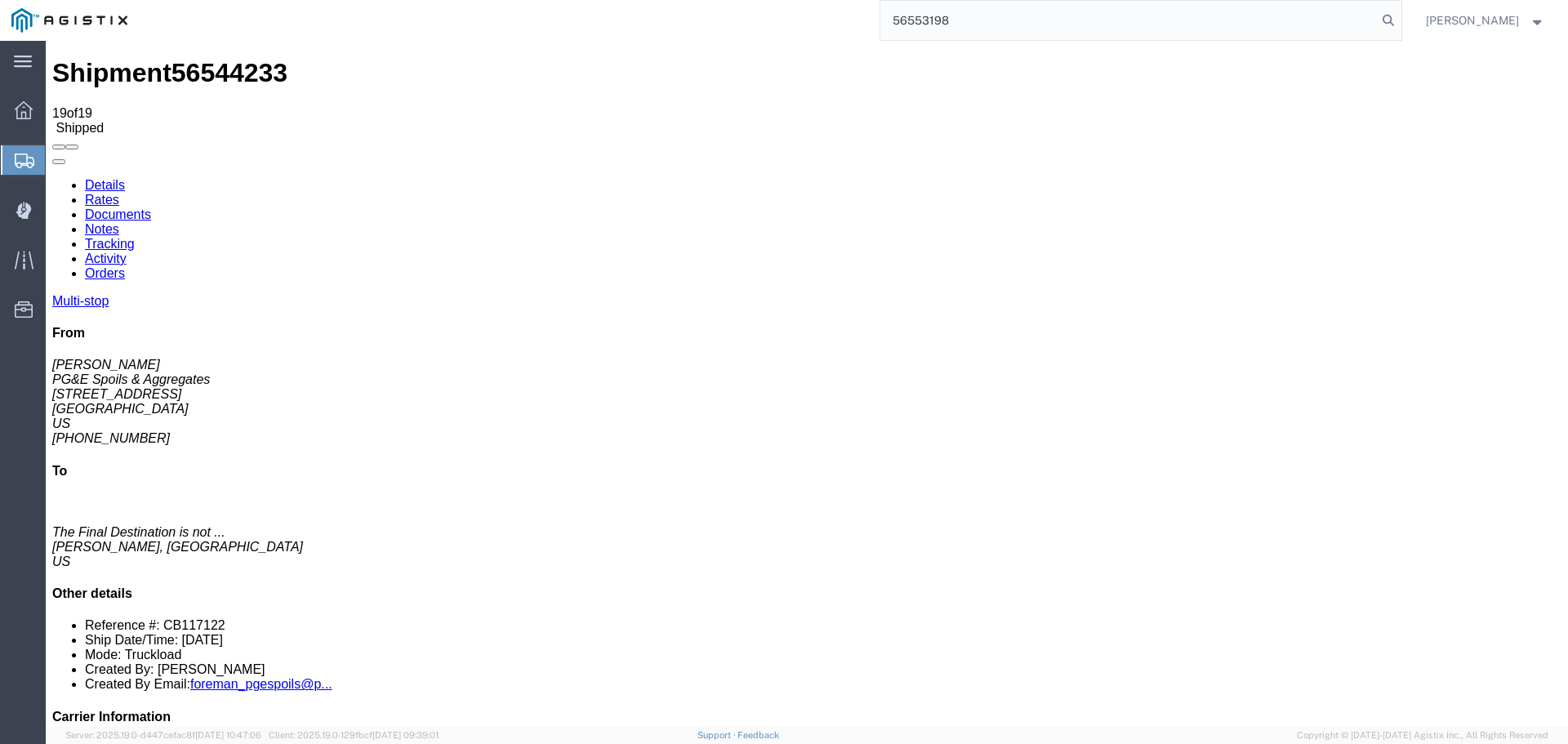
type input "56553198"
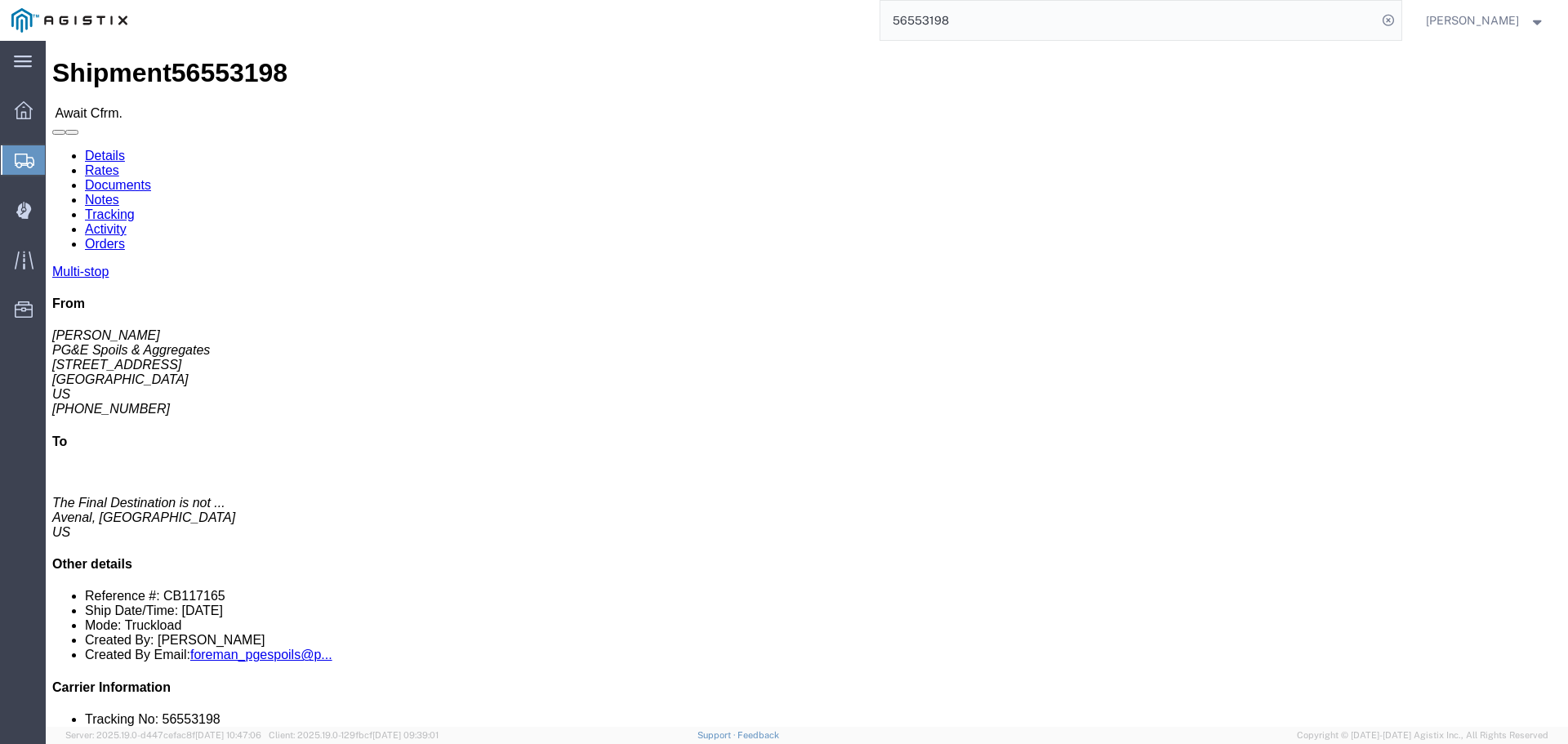
click link "Tracking"
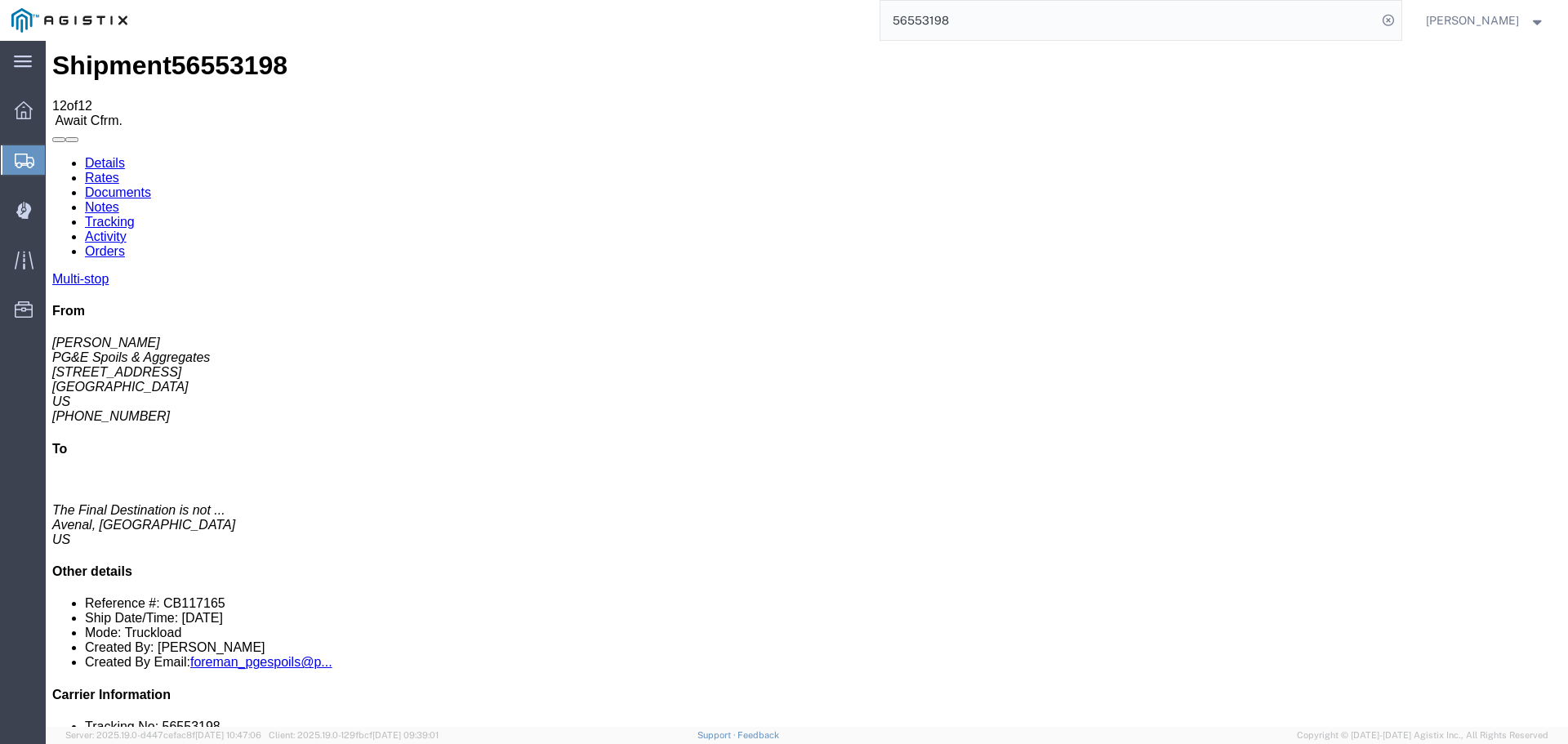
scroll to position [10, 0]
